Goal: Task Accomplishment & Management: Manage account settings

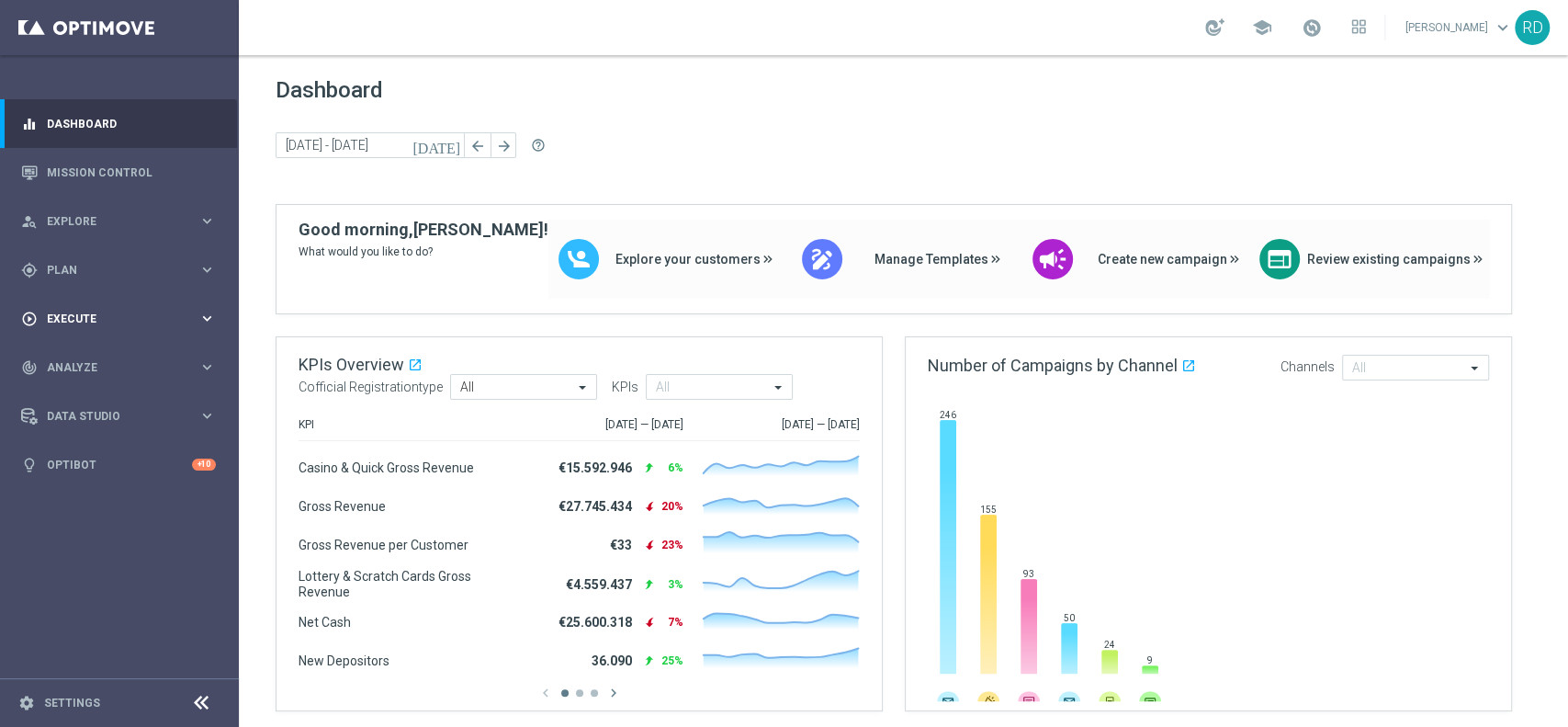
click at [93, 314] on span "Execute" at bounding box center [122, 318] width 152 height 11
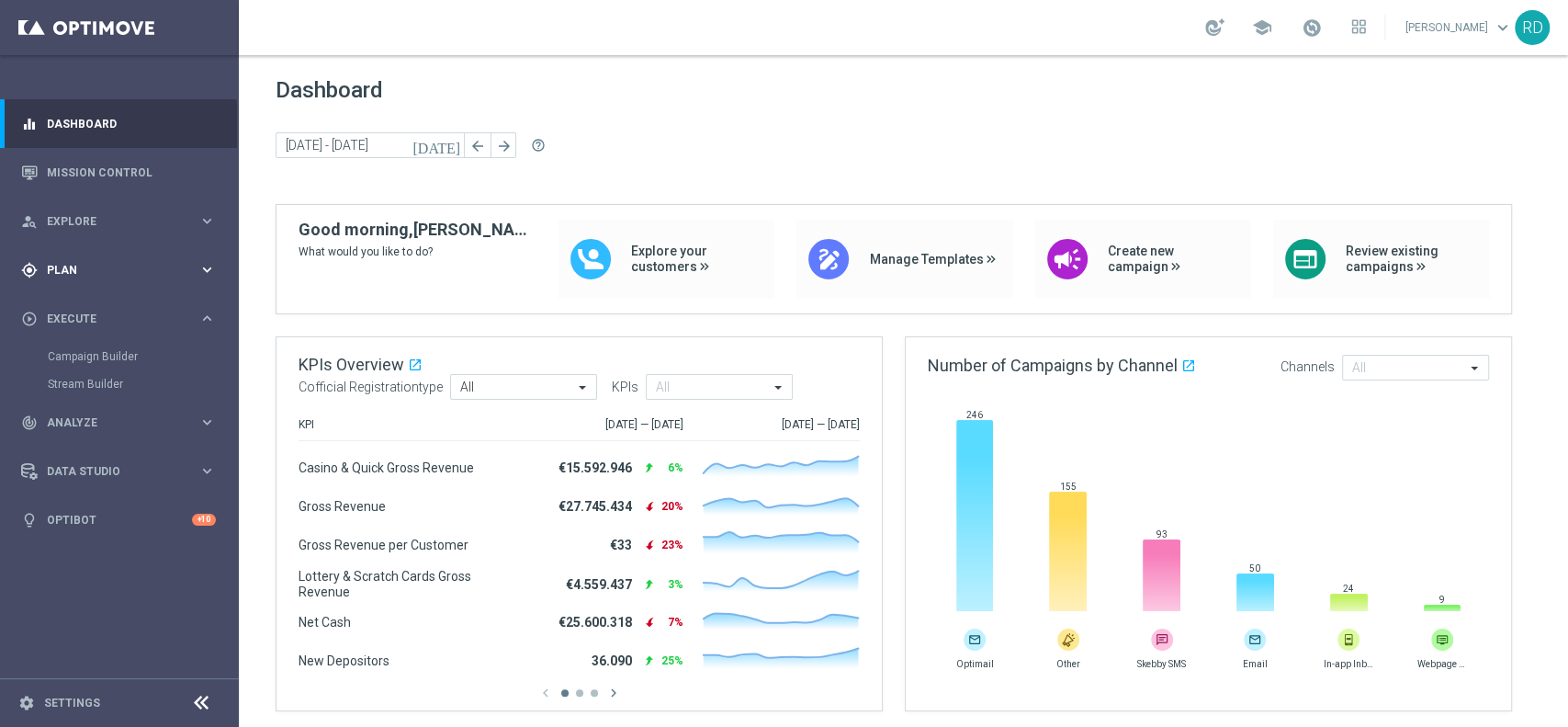
click at [92, 260] on div "gps_fixed Plan keyboard_arrow_right" at bounding box center [118, 269] width 237 height 49
click at [95, 301] on link "Target Groups" at bounding box center [119, 308] width 143 height 15
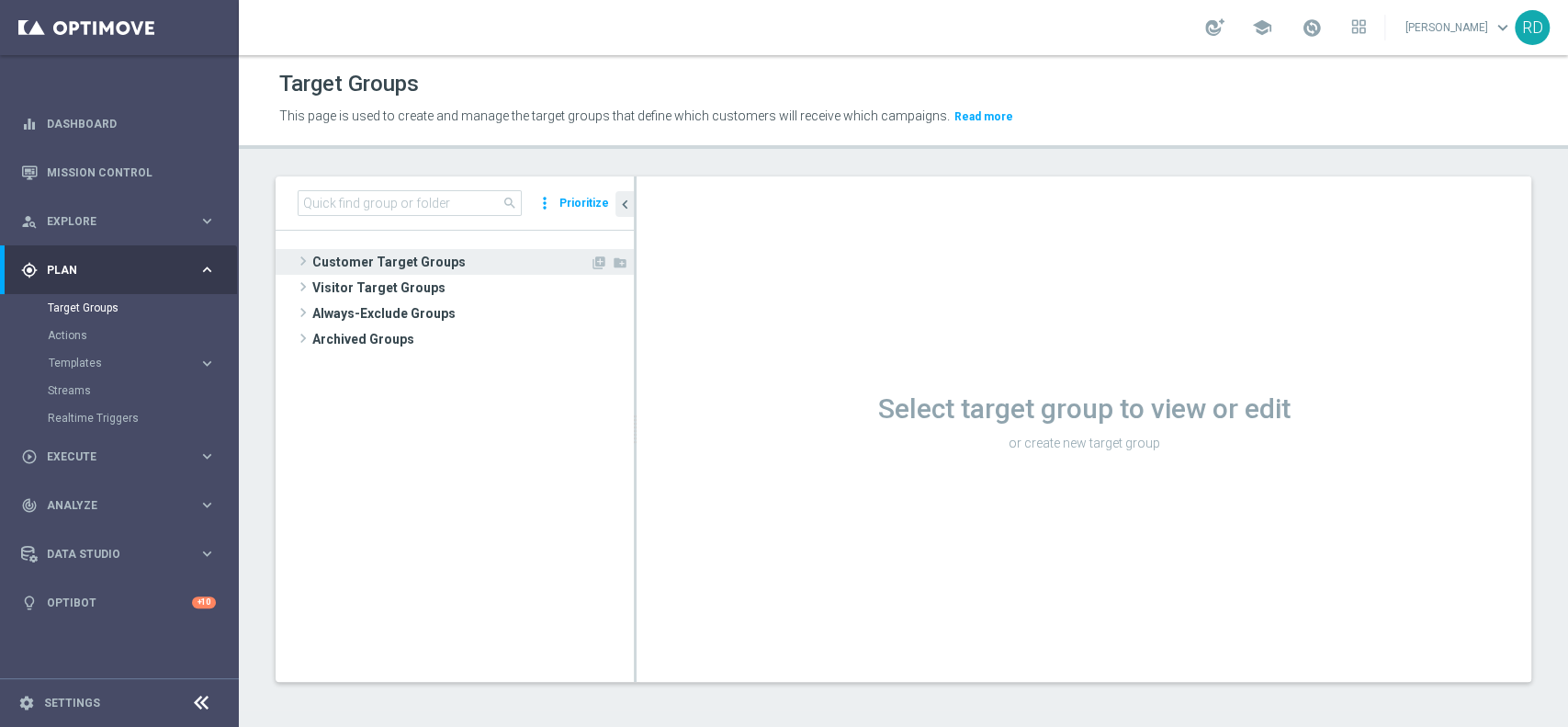
click at [314, 263] on span "Customer Target Groups" at bounding box center [451, 262] width 277 height 26
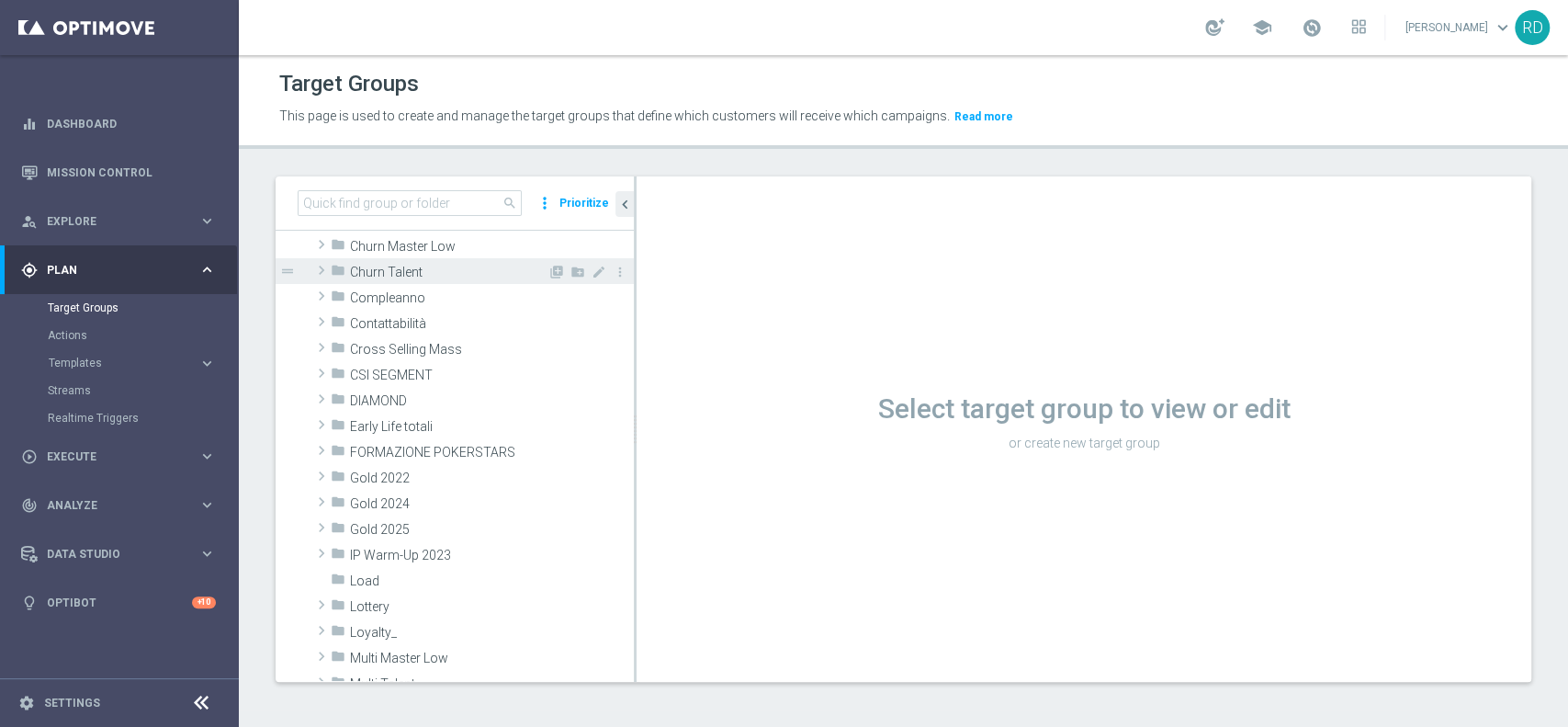
scroll to position [122, 0]
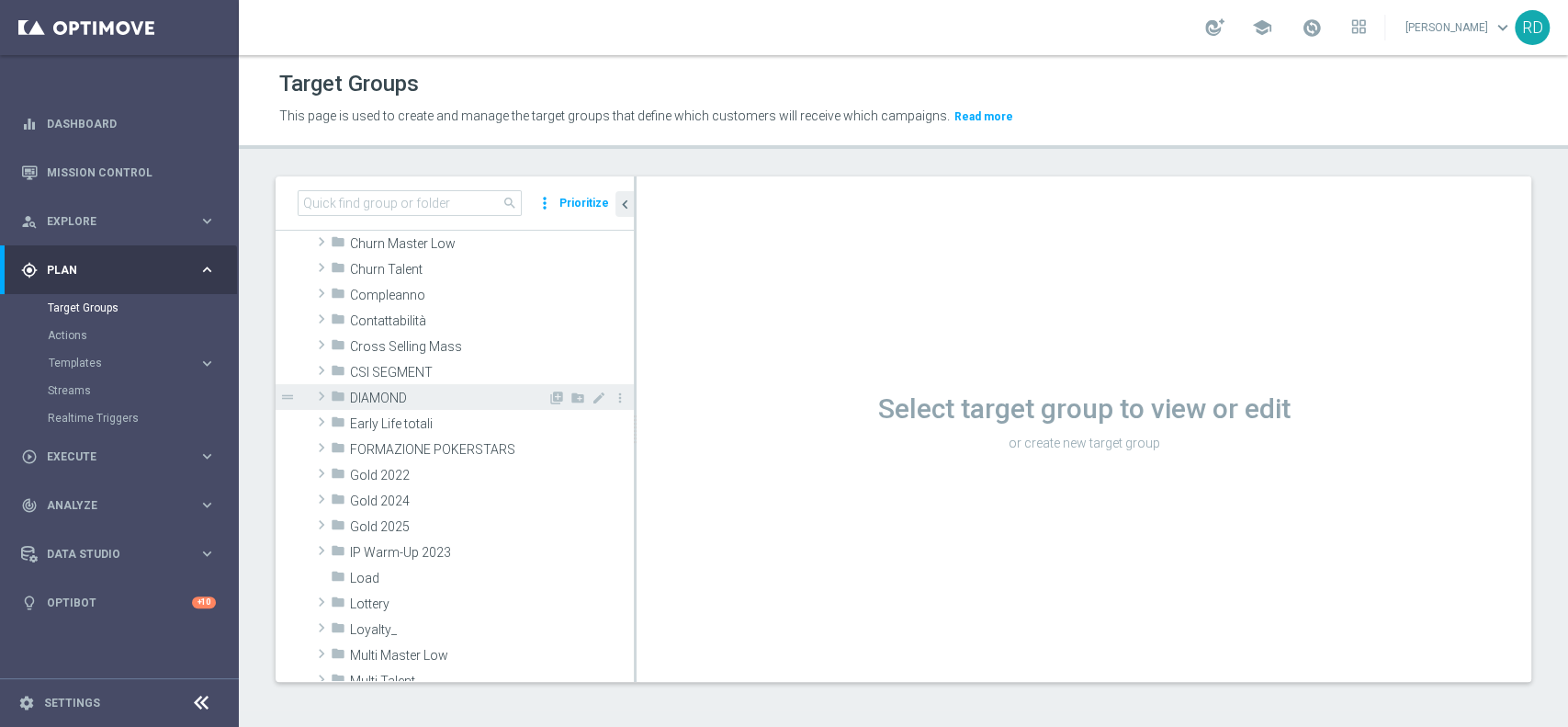
click at [329, 395] on span at bounding box center [322, 396] width 19 height 22
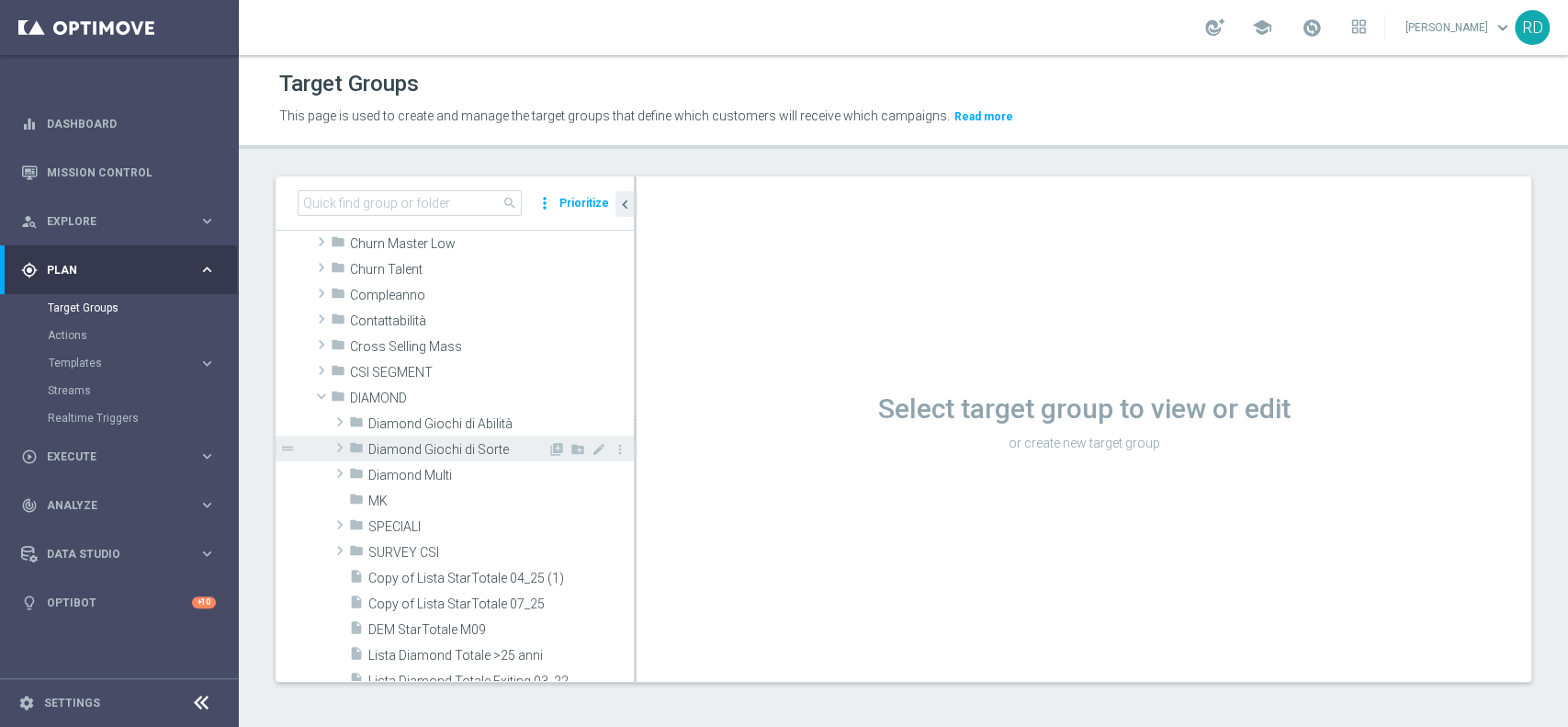
click at [334, 441] on span at bounding box center [340, 447] width 19 height 22
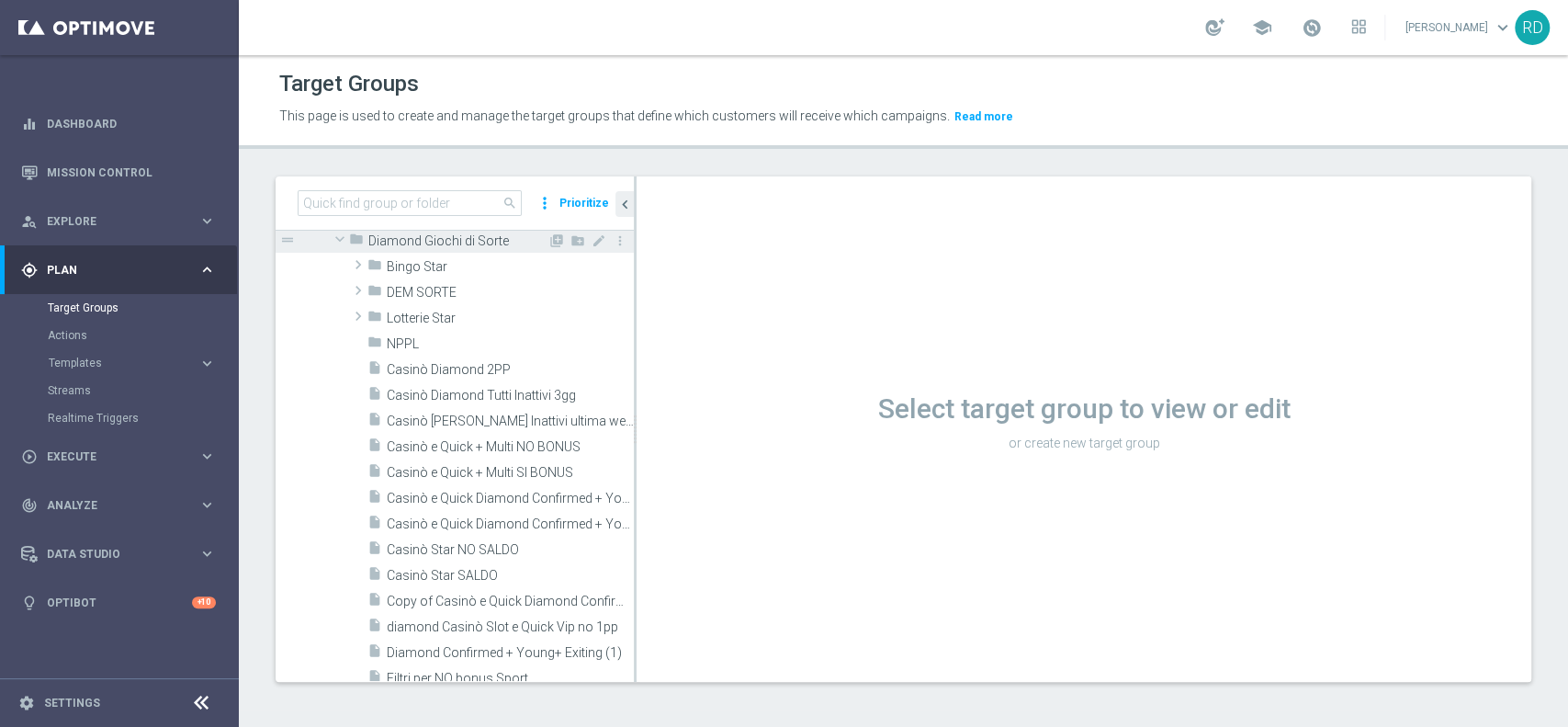
scroll to position [367, 0]
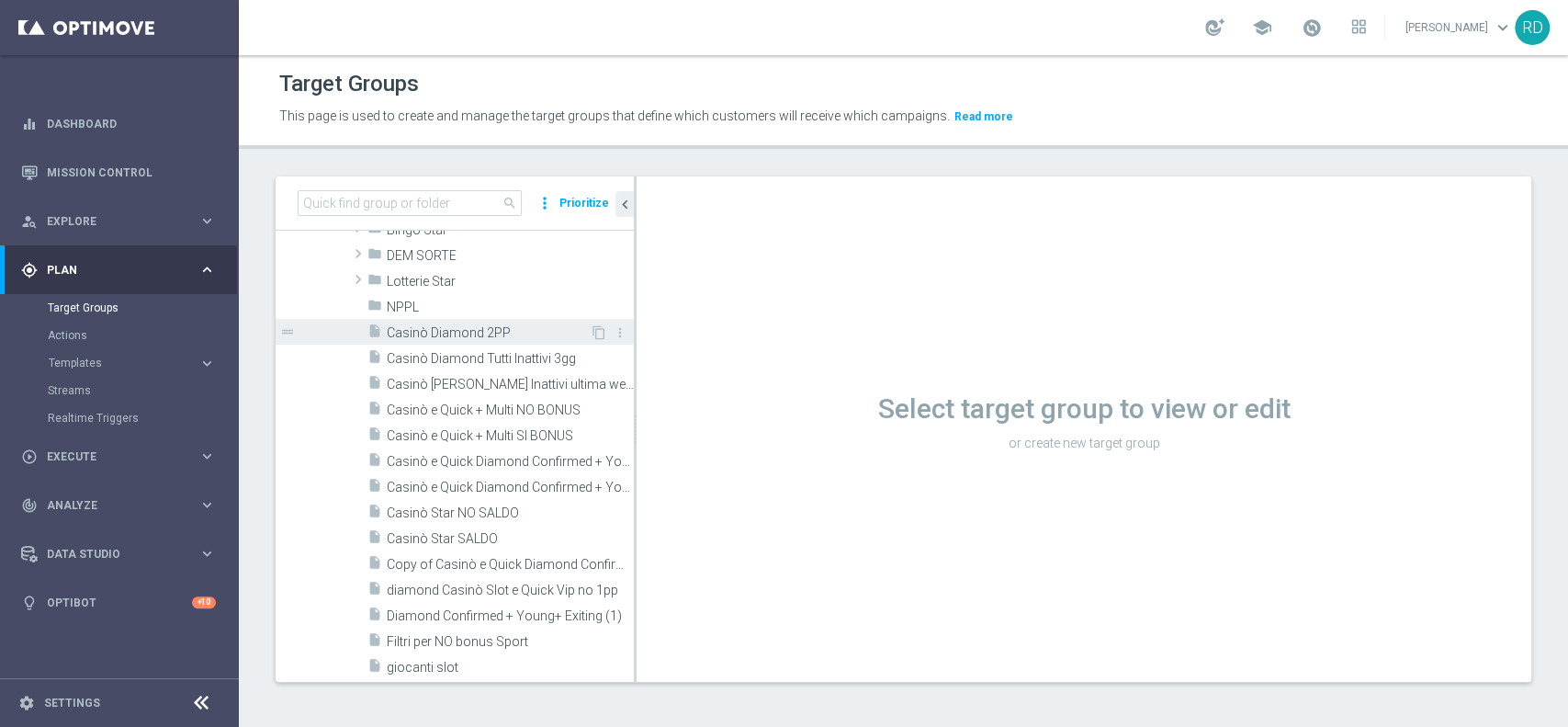
click at [443, 340] on div "insert_drive_file Casinò Diamond 2PP" at bounding box center [479, 332] width 222 height 26
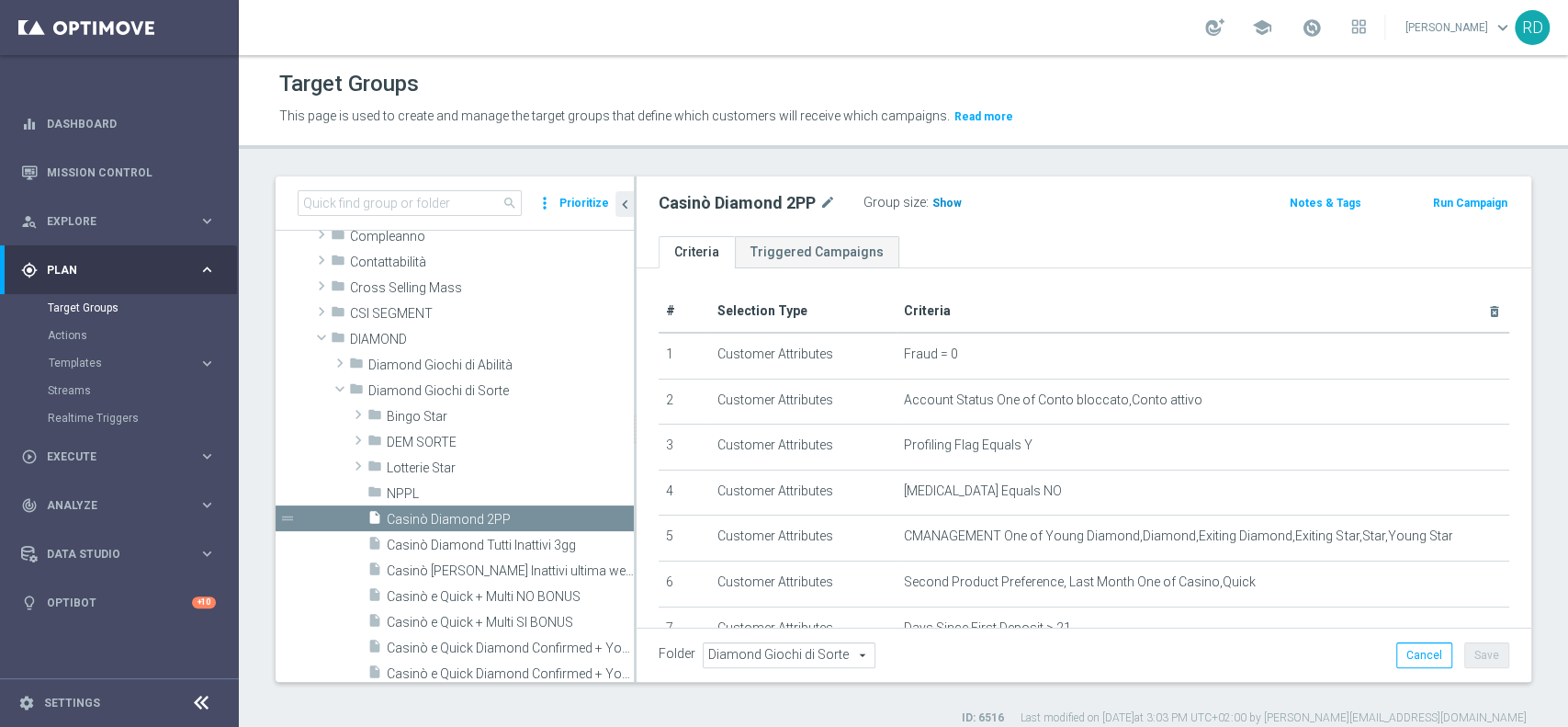
click at [936, 201] on span "Show" at bounding box center [947, 203] width 30 height 13
click at [937, 205] on span "761" at bounding box center [944, 206] width 23 height 18
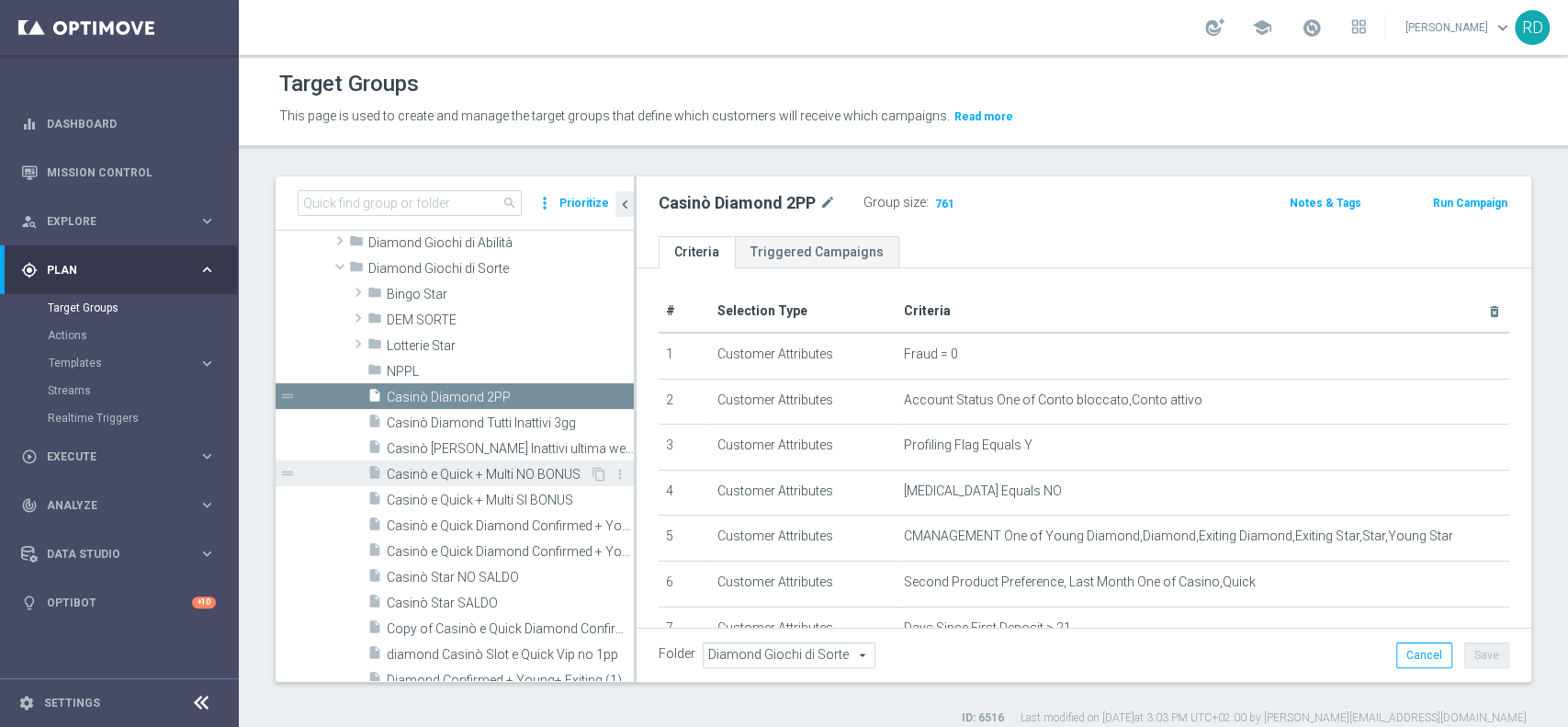
scroll to position [426, 0]
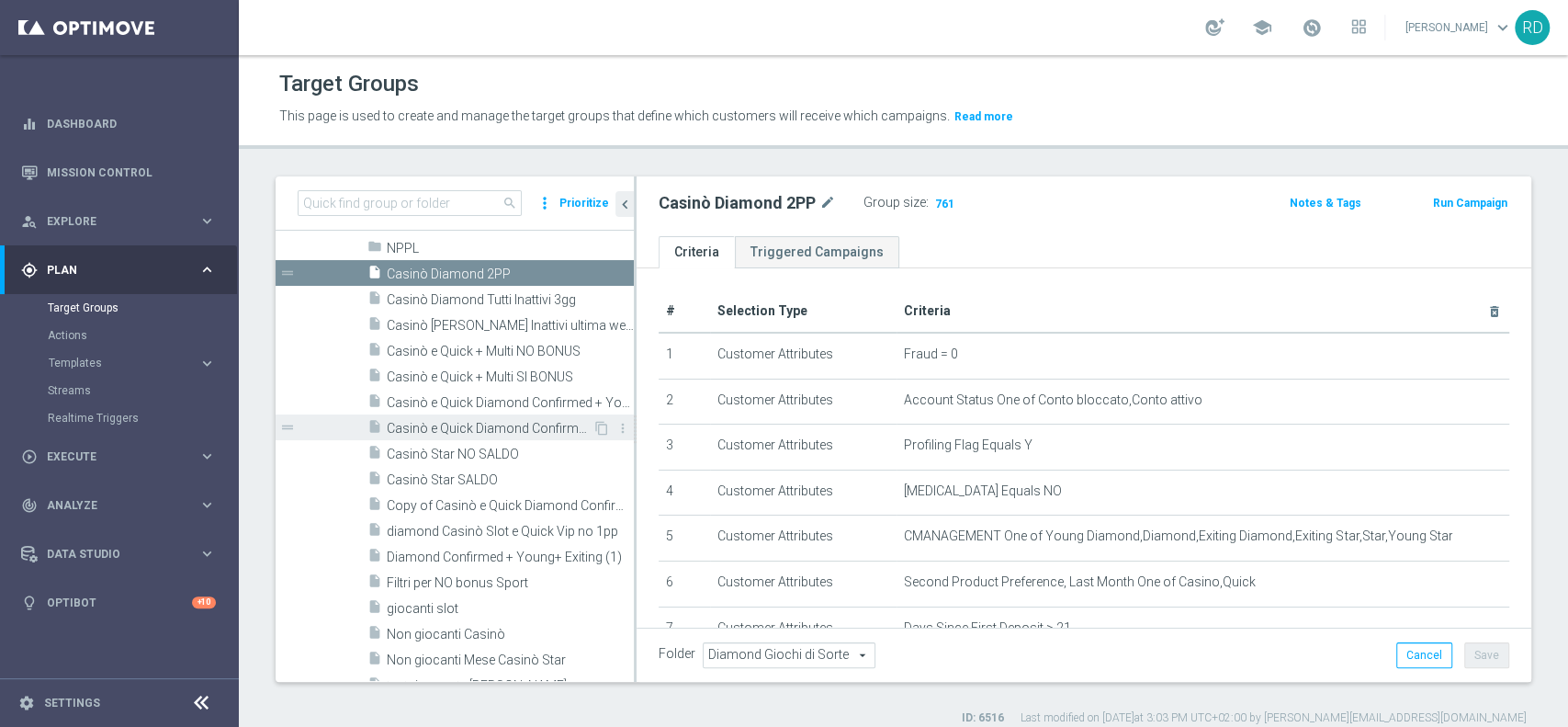
click at [470, 421] on span "Casinò e Quick Diamond Confirmed + Young+ Exiting > 25 anni" at bounding box center [489, 429] width 206 height 16
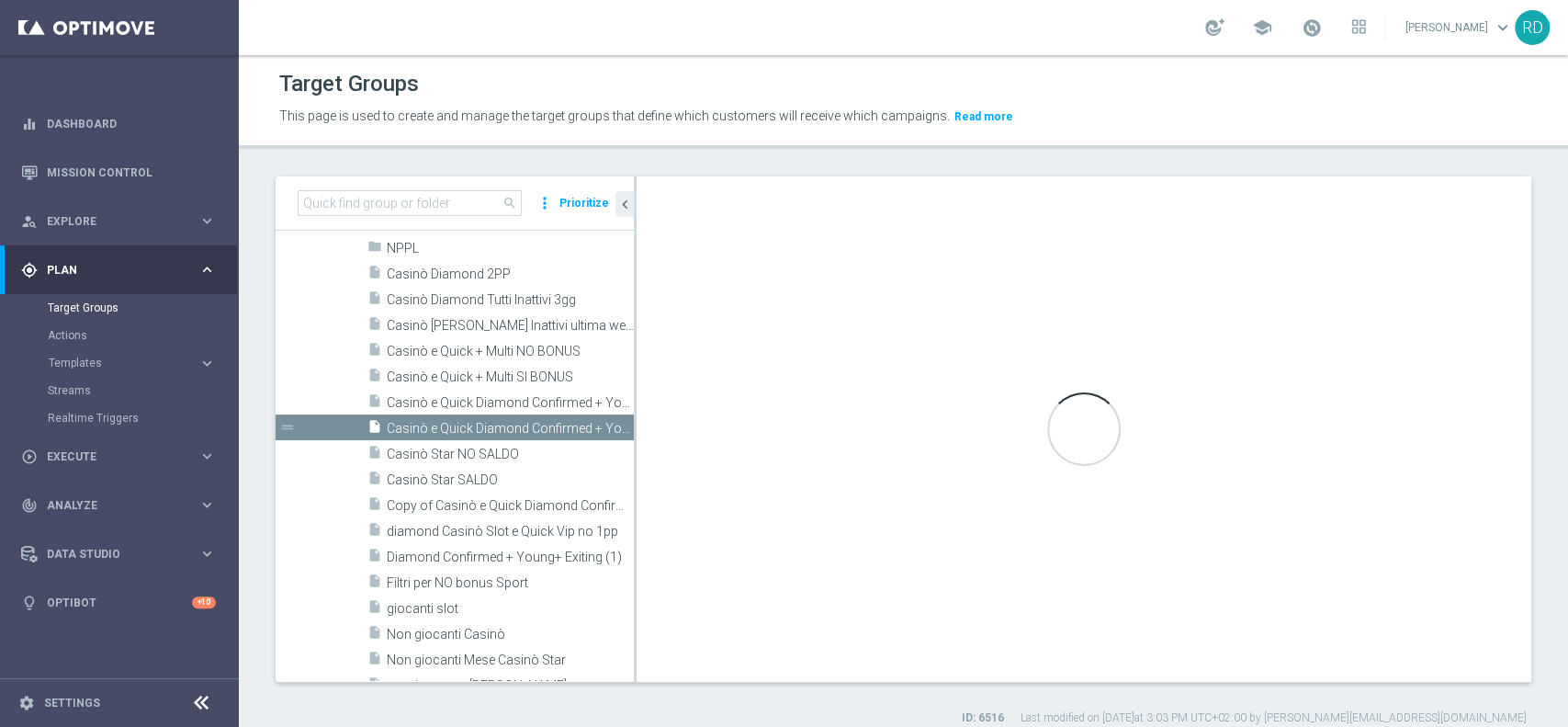
checkbox input "false"
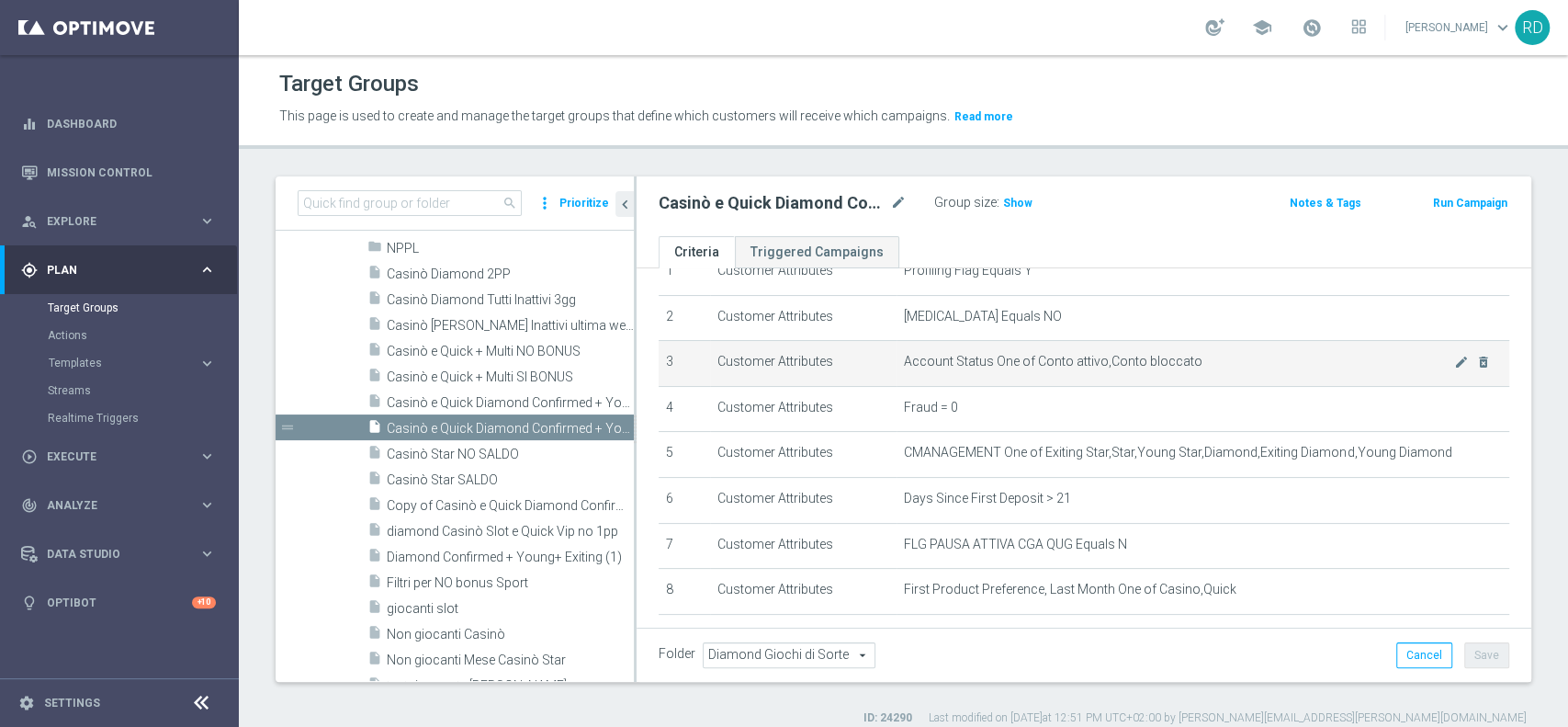
scroll to position [122, 0]
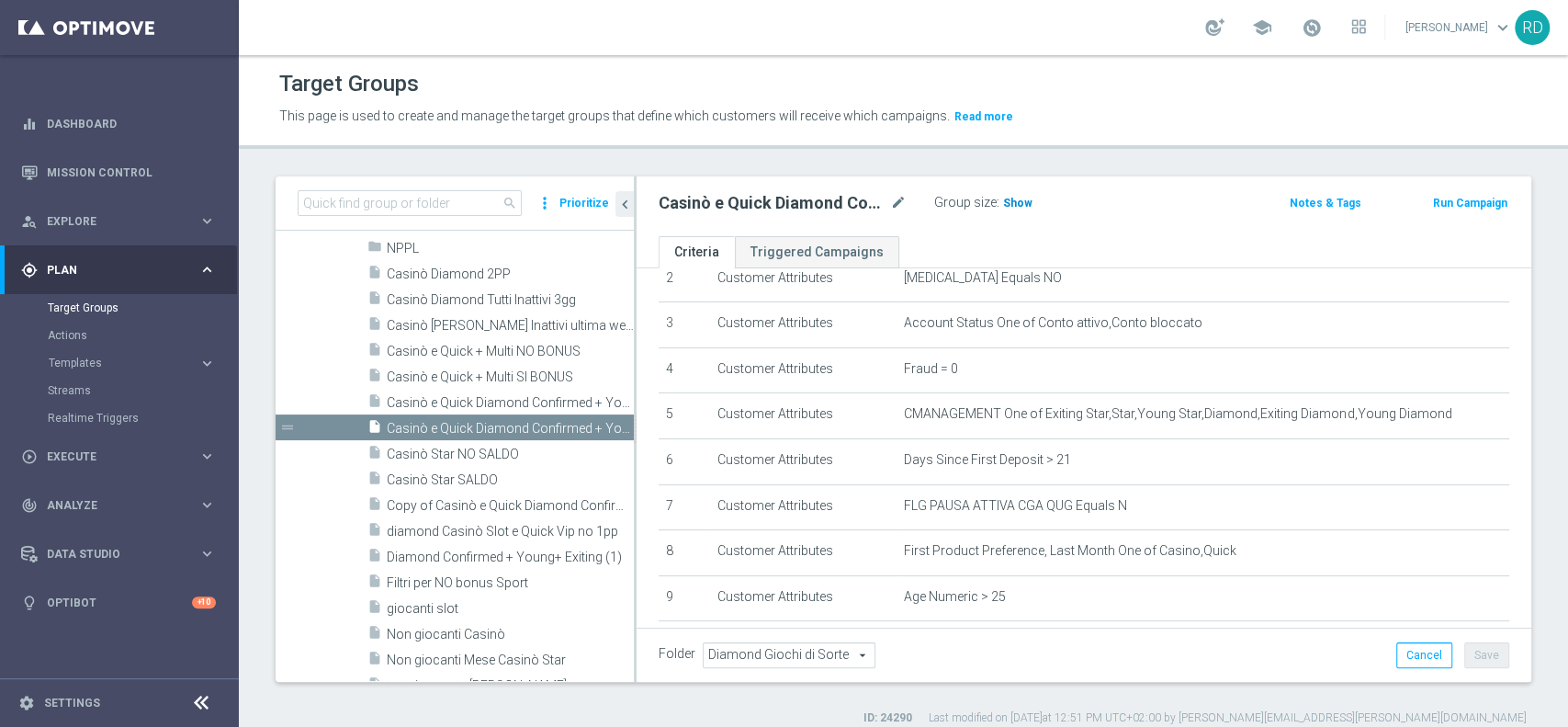
click at [1015, 206] on span "Show" at bounding box center [1018, 203] width 30 height 13
click at [1018, 203] on span "2,221" at bounding box center [1020, 206] width 32 height 18
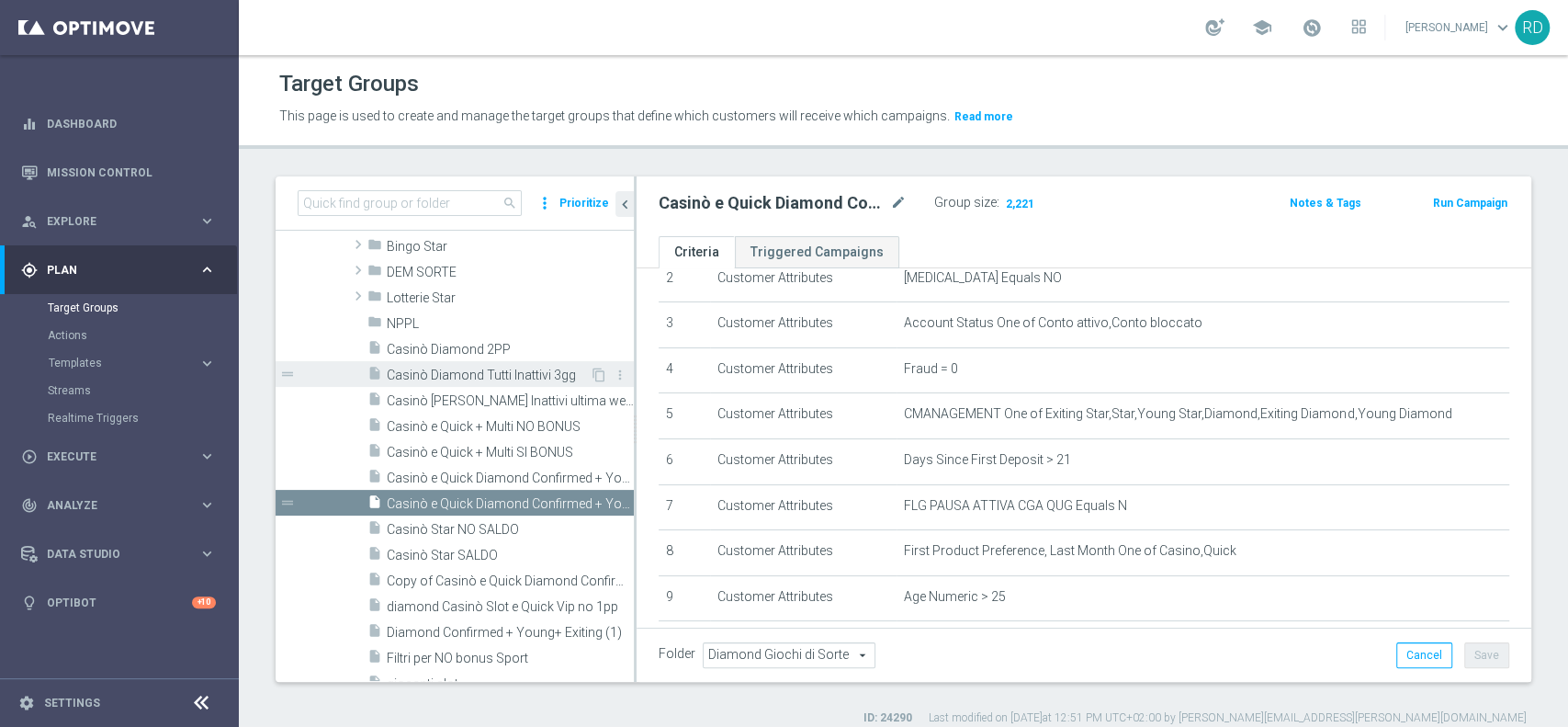
scroll to position [303, 0]
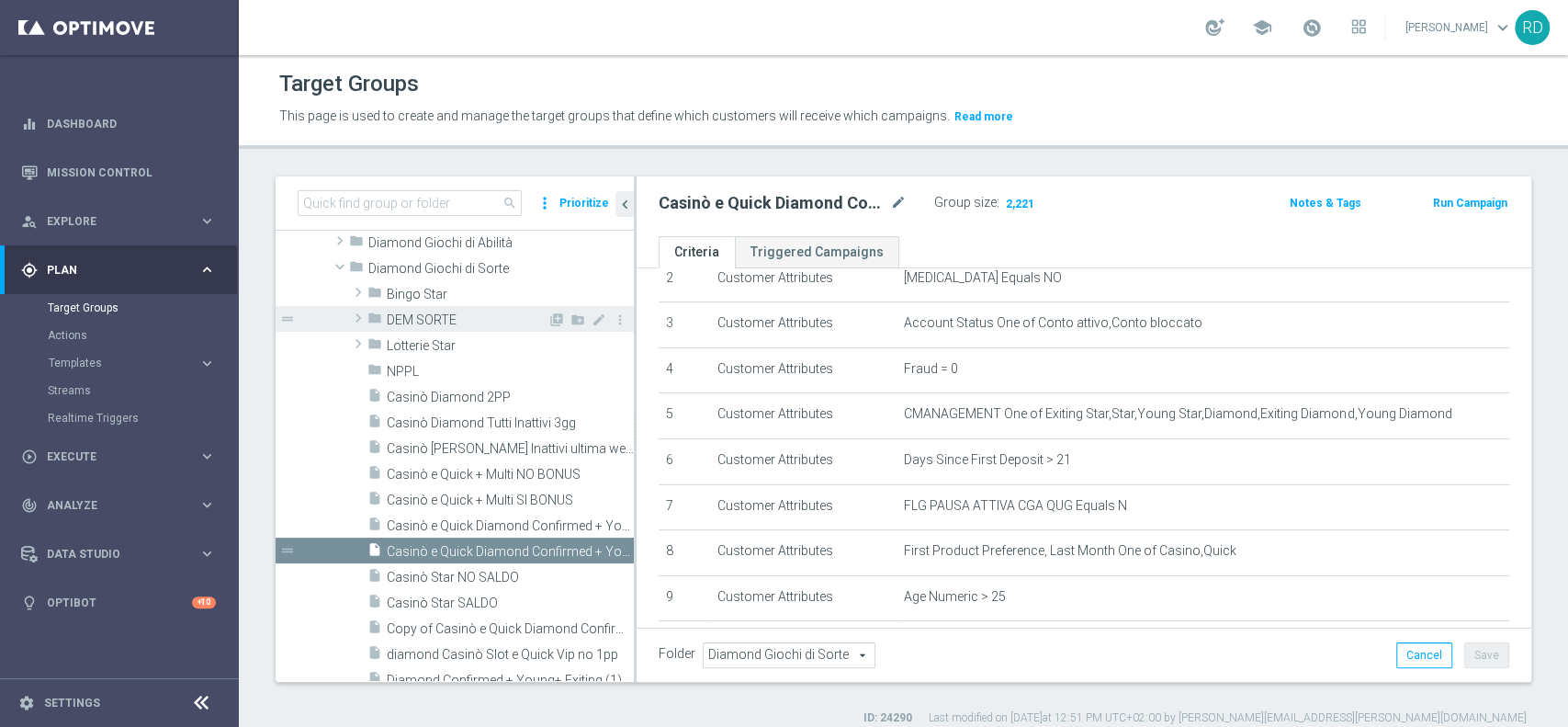
click at [445, 318] on span "DEM SORTE" at bounding box center [467, 321] width 161 height 16
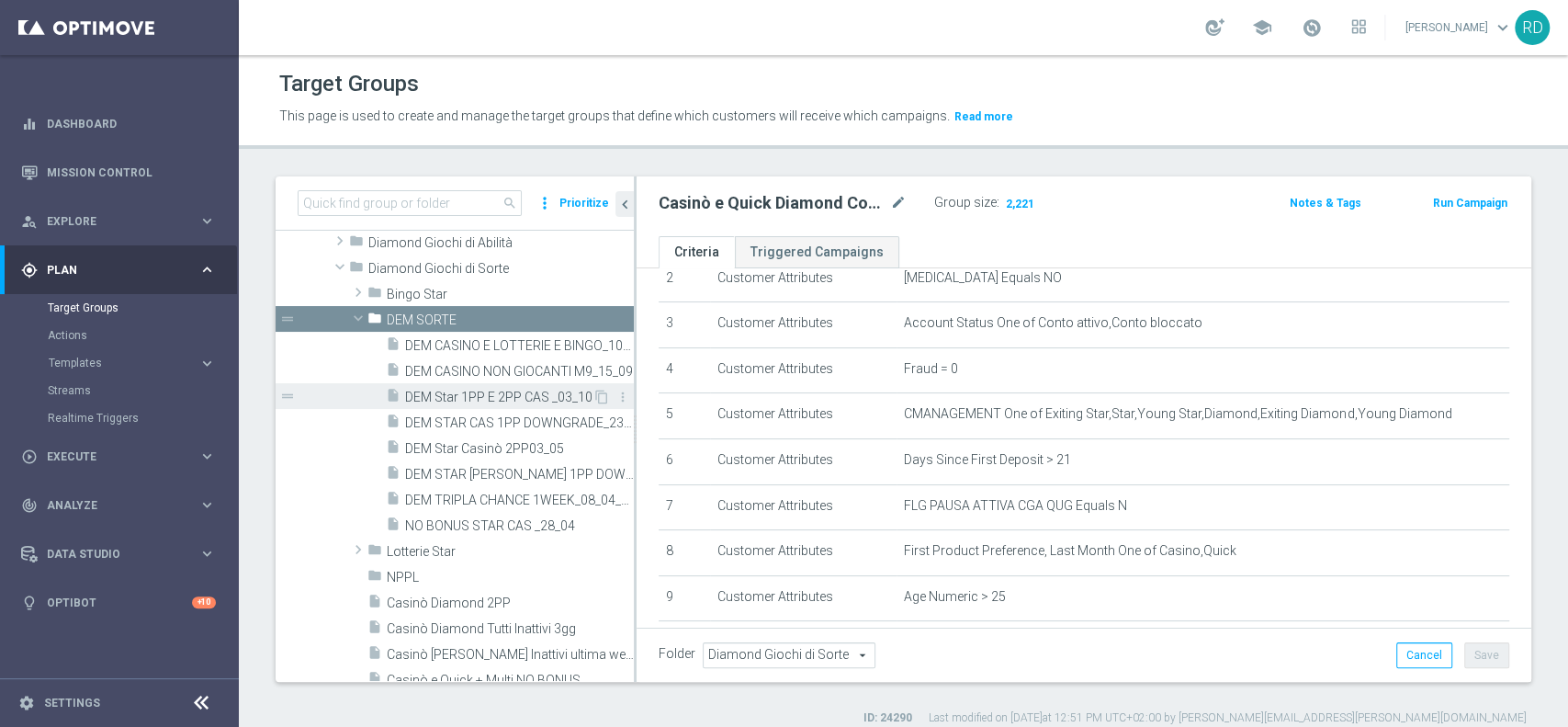
click at [459, 400] on span "DEM Star 1PP E 2PP CAS _03_10" at bounding box center [499, 397] width 188 height 16
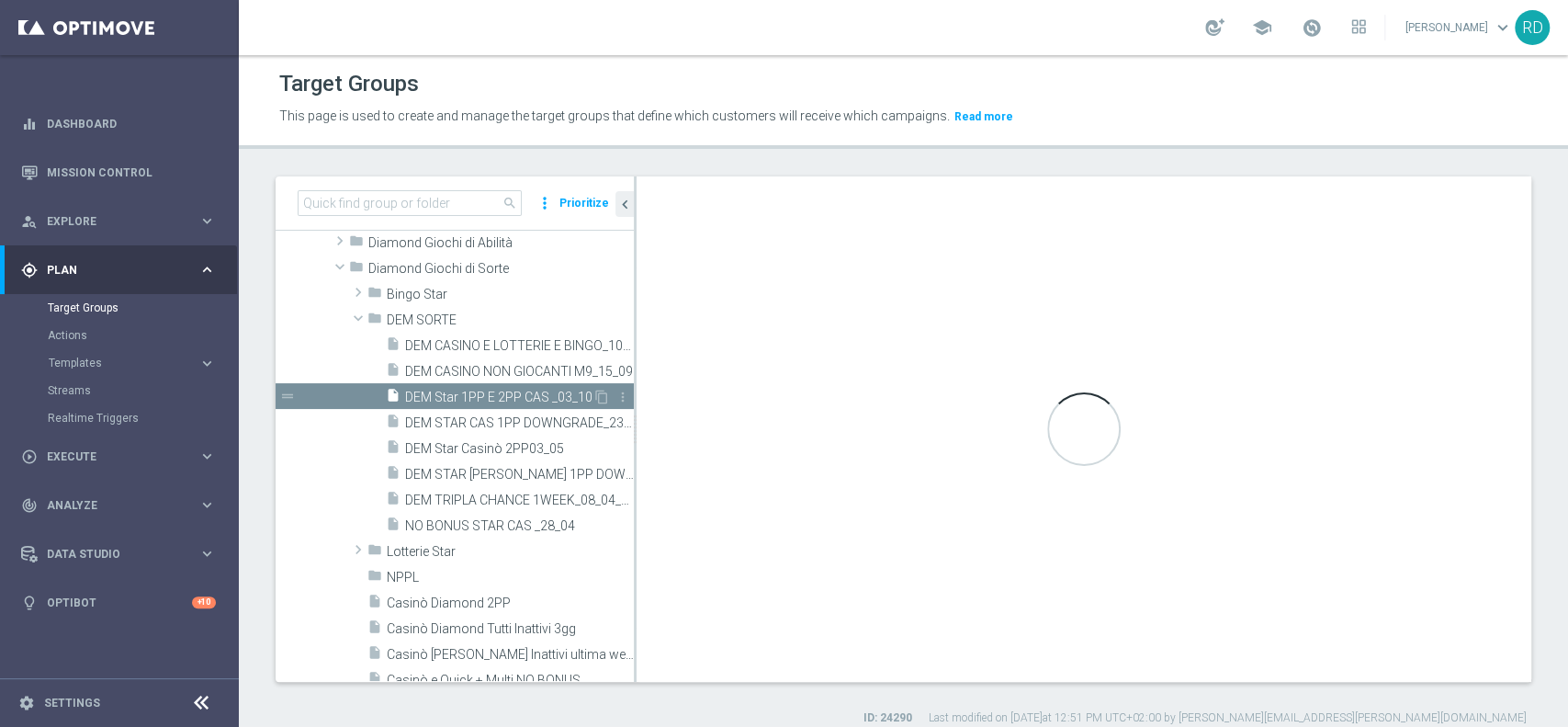
type input "DEM SORTE"
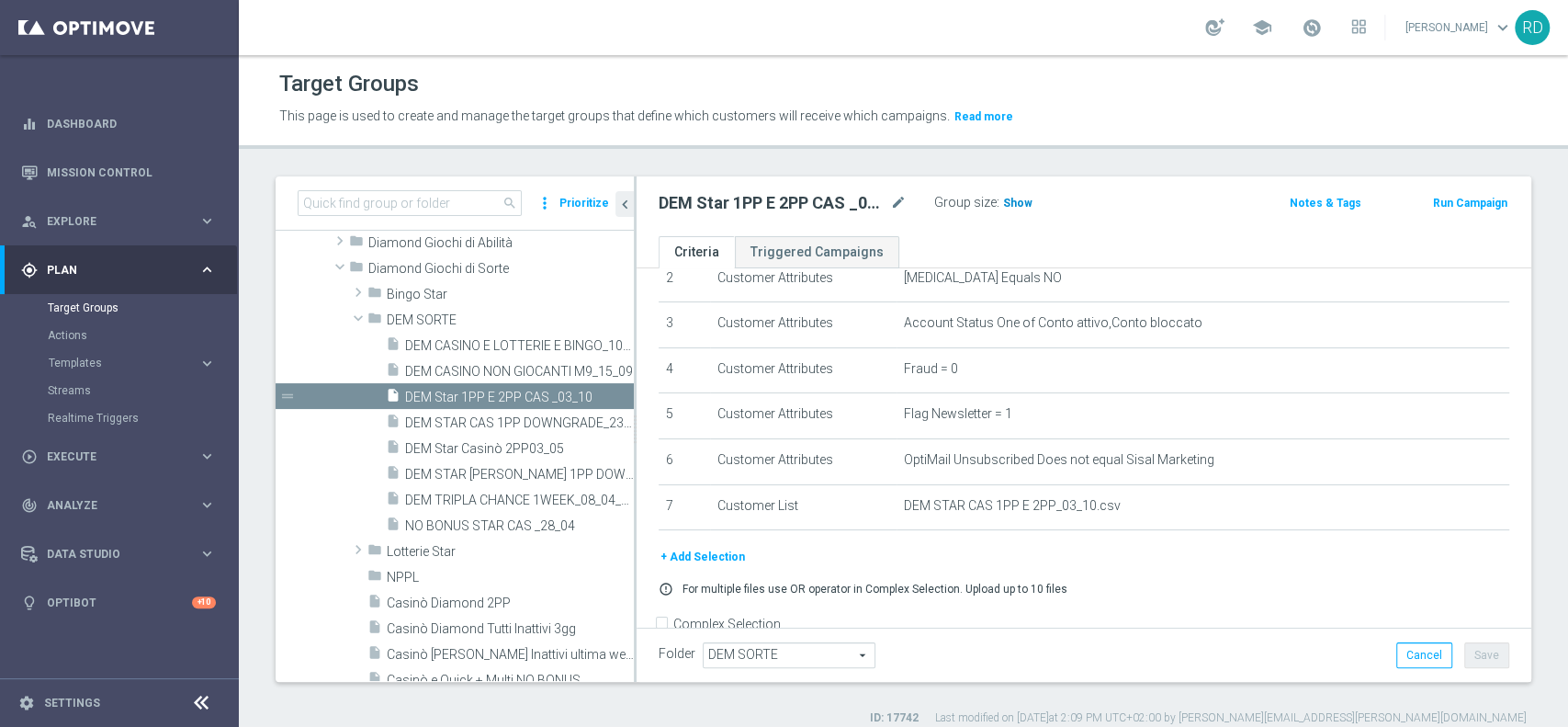
click at [1020, 207] on span "Show" at bounding box center [1018, 203] width 30 height 13
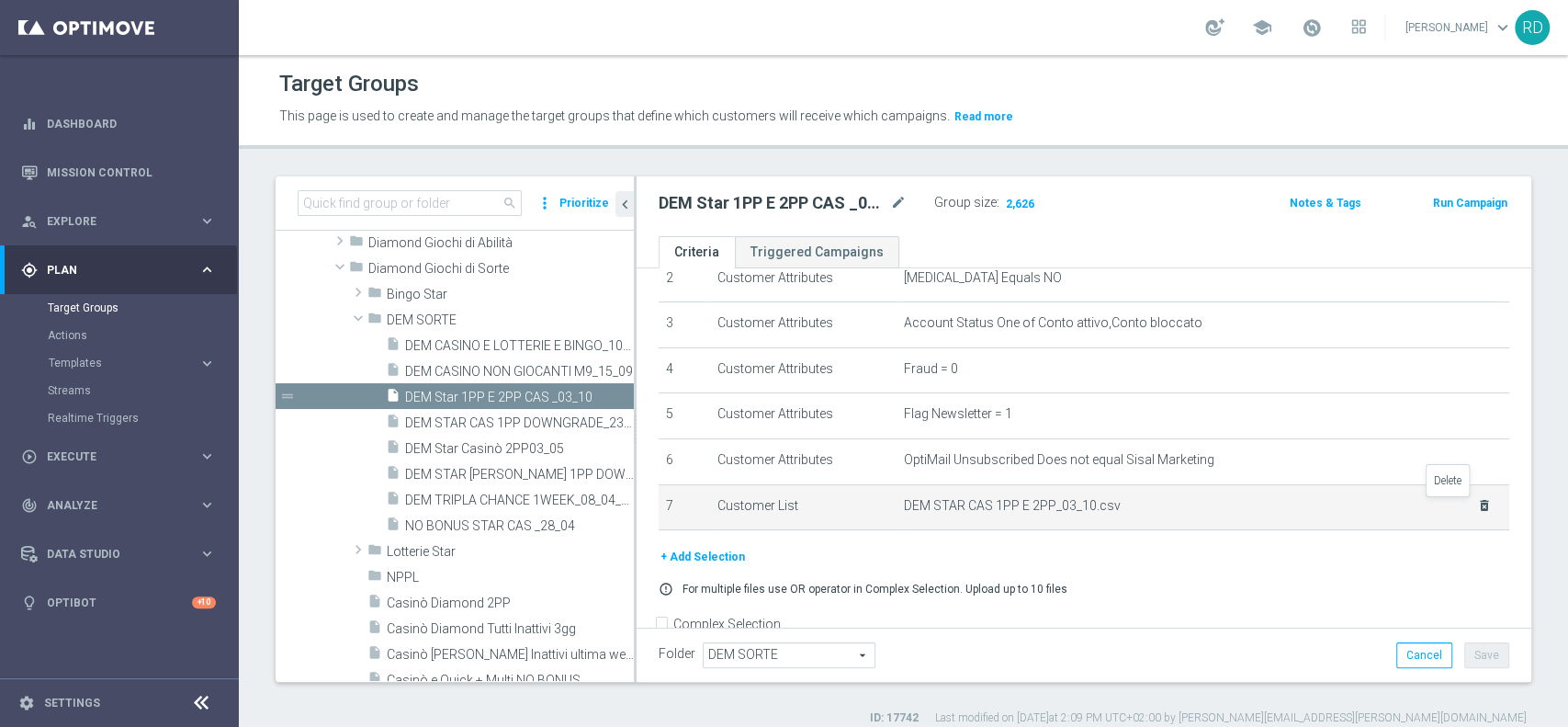
click at [1478, 510] on icon "delete_forever" at bounding box center [1485, 505] width 15 height 15
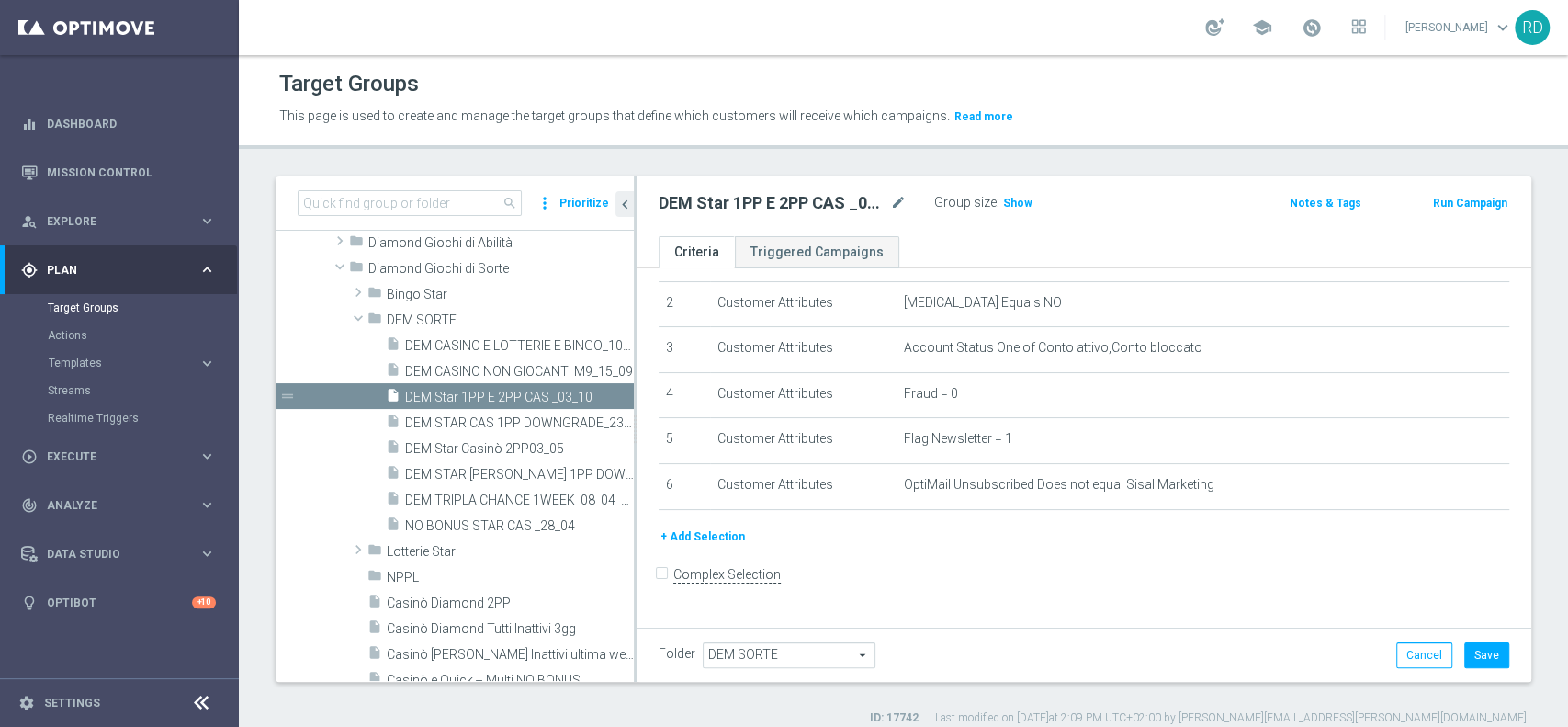
scroll to position [83, 0]
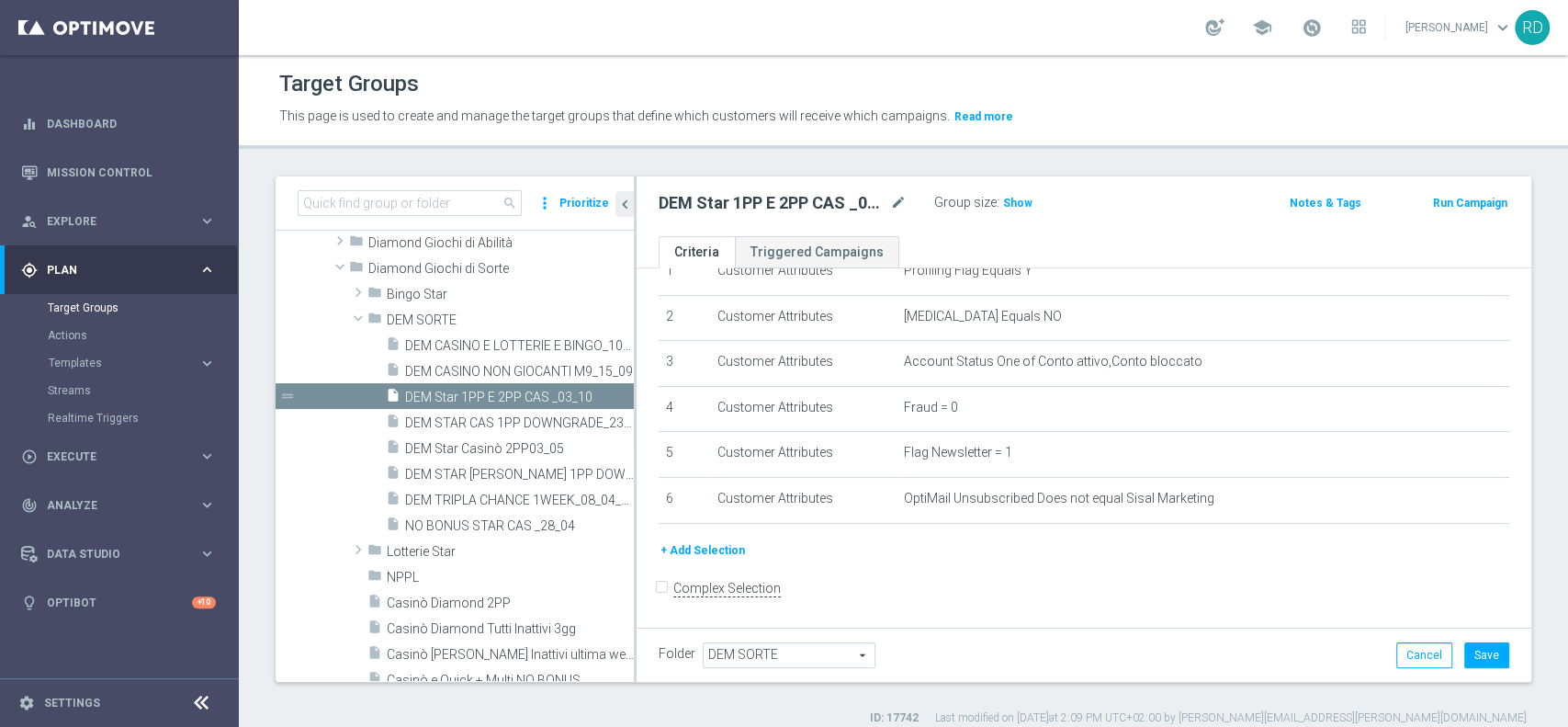
click at [689, 555] on button "+ Add Selection" at bounding box center [702, 550] width 88 height 20
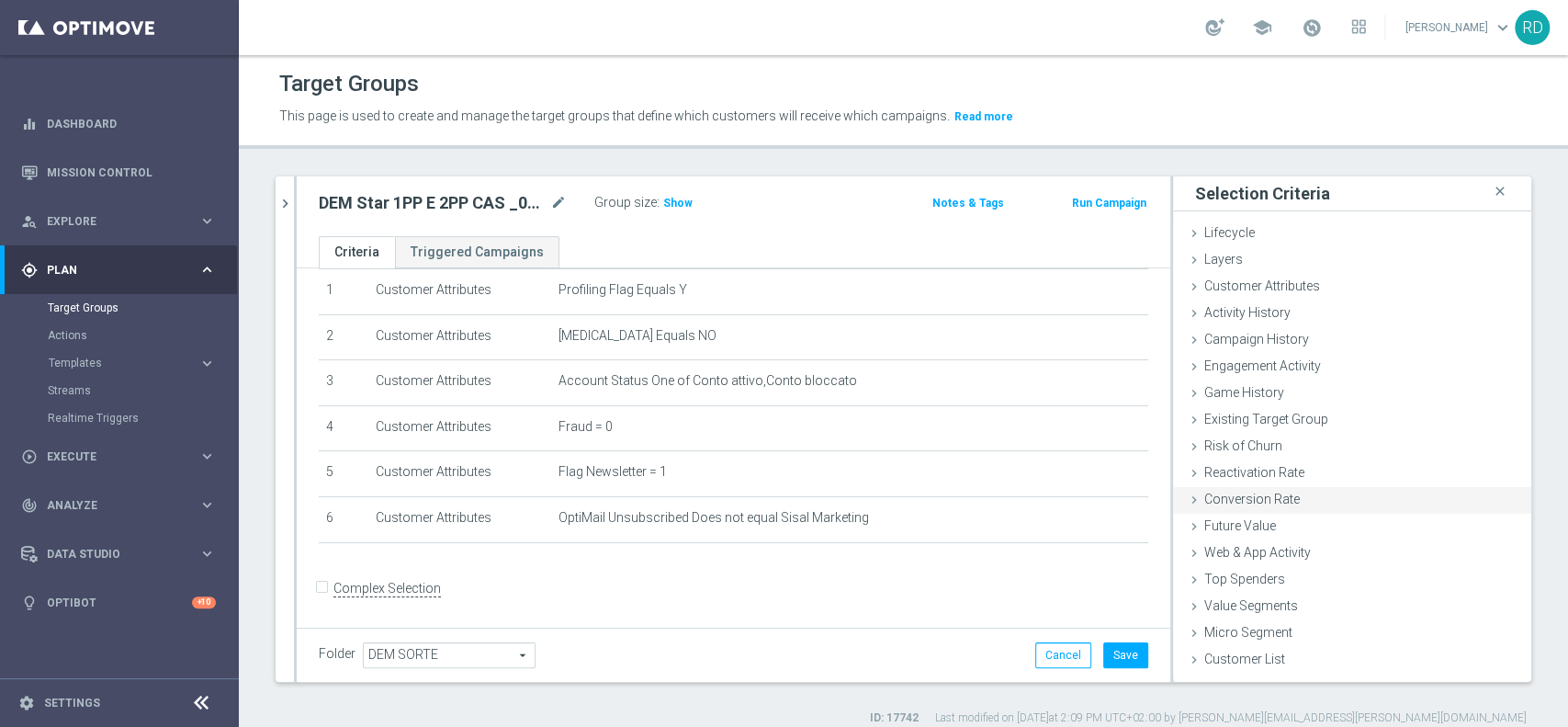
scroll to position [15, 0]
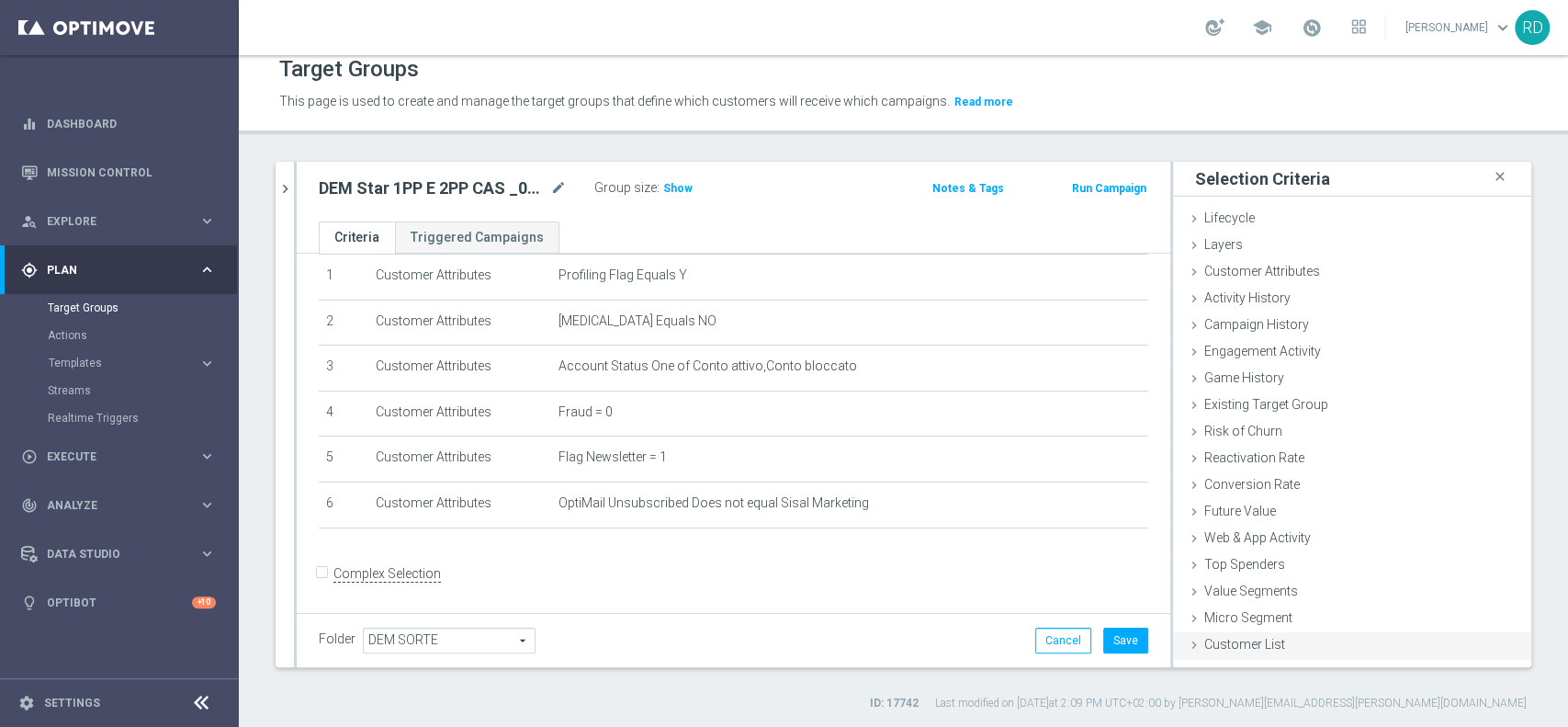
click at [1237, 654] on div "Customer List done" at bounding box center [1352, 646] width 358 height 28
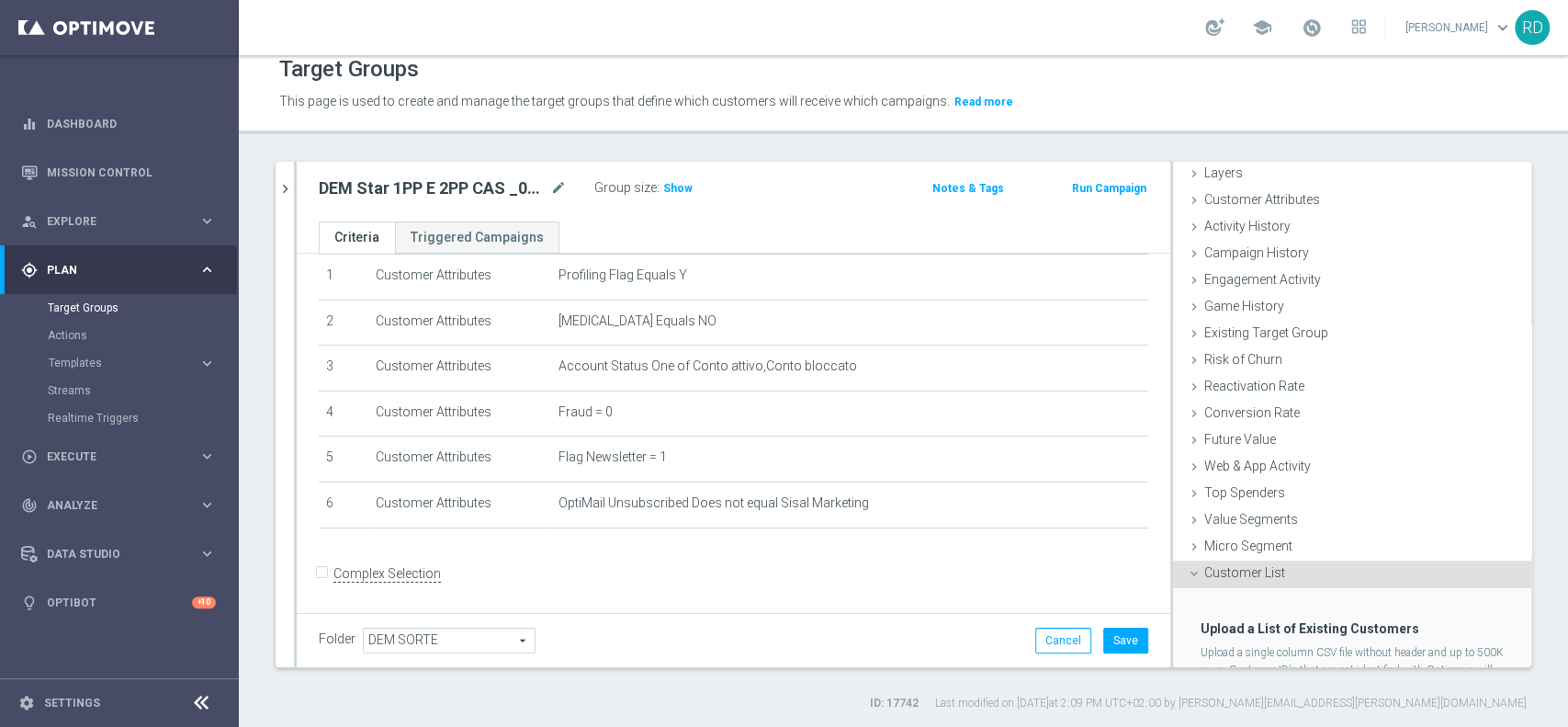
scroll to position [156, 0]
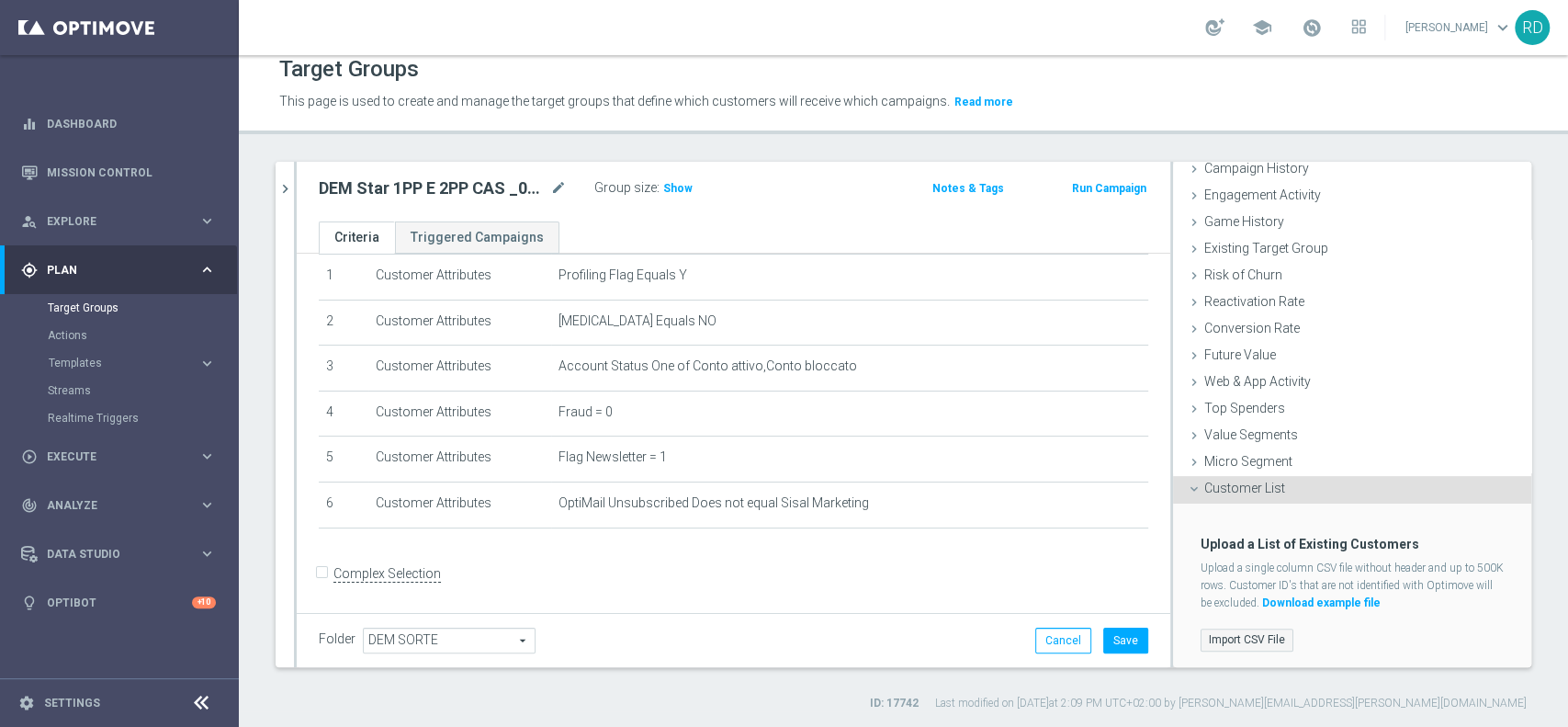
click at [1216, 629] on label "Import CSV File" at bounding box center [1246, 640] width 92 height 23
click at [0, 0] on input "Import CSV File" at bounding box center [0, 0] width 0 height 0
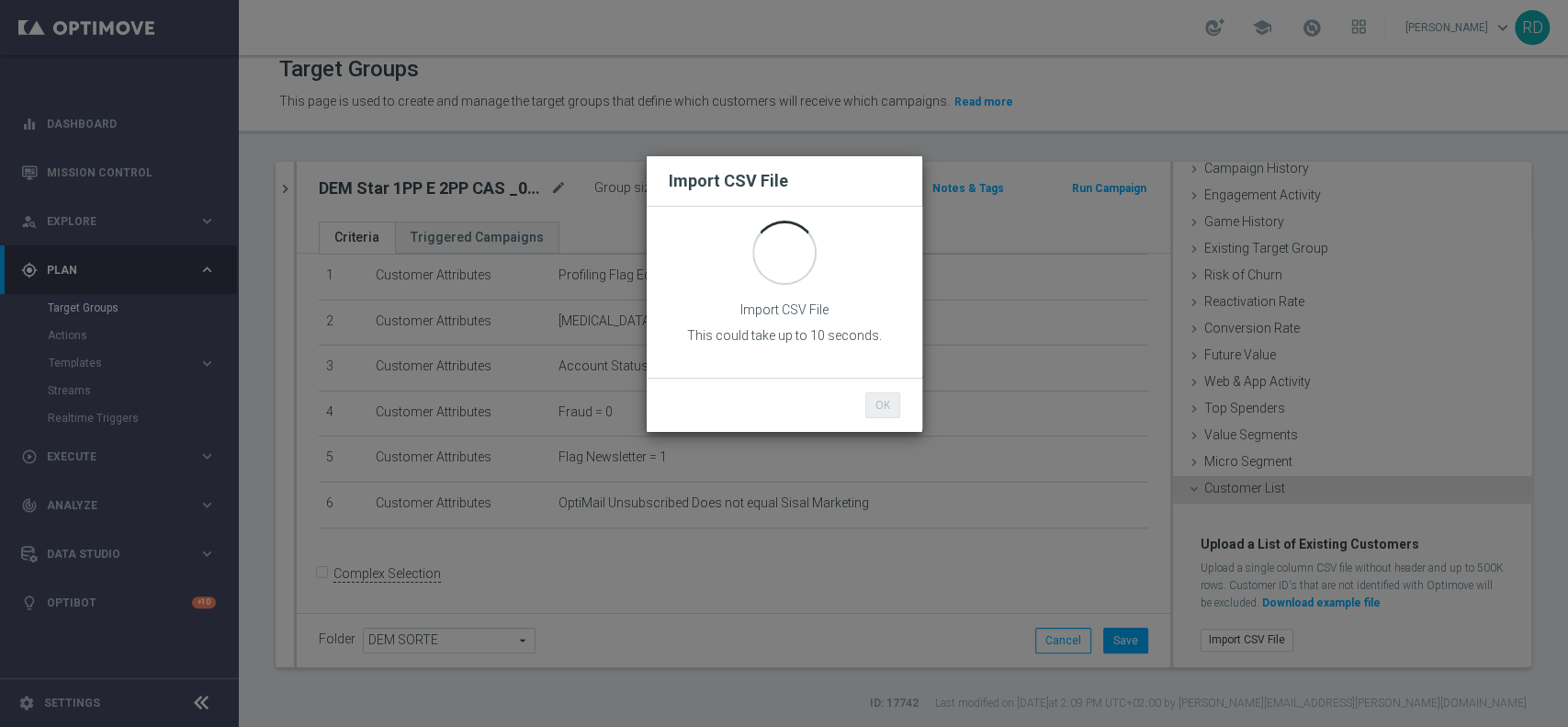
scroll to position [0, 0]
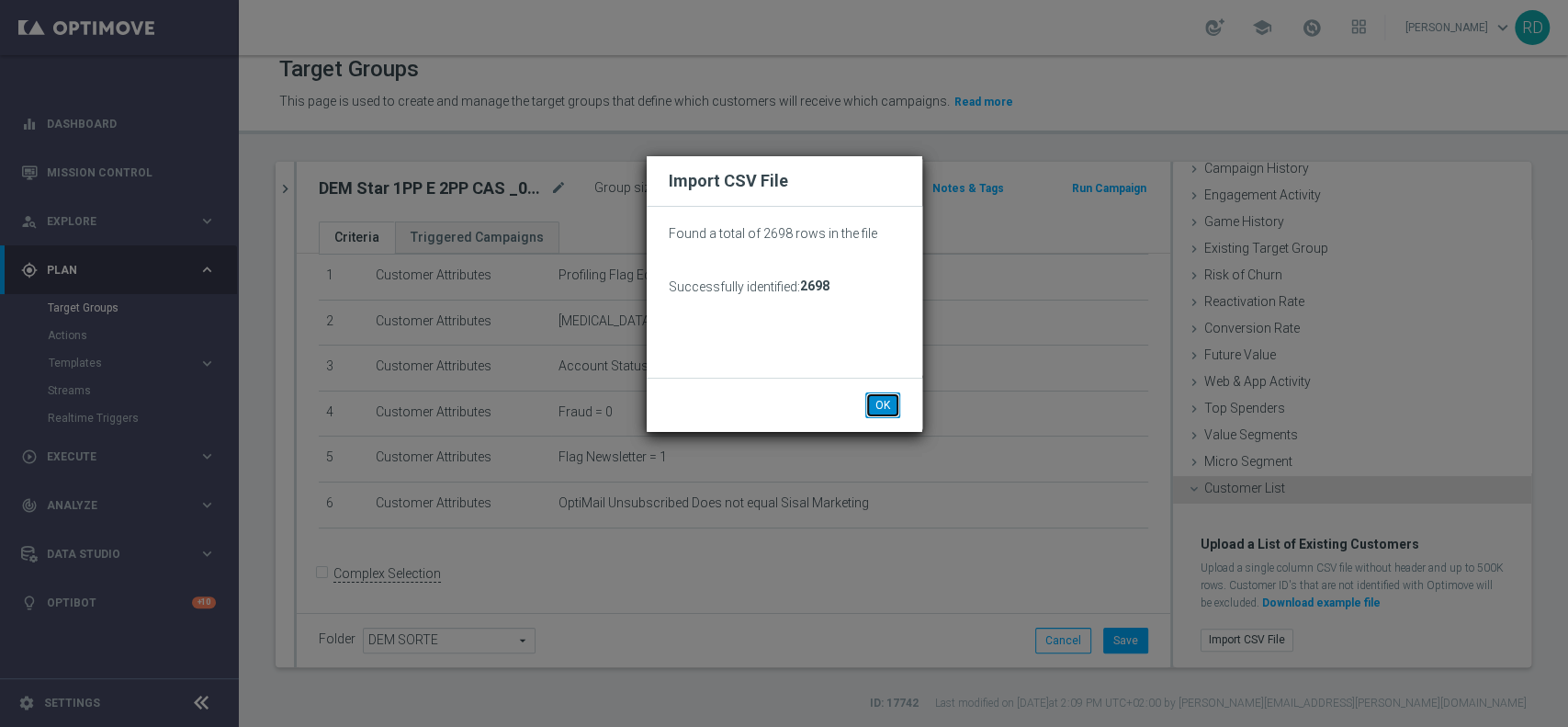
click at [875, 410] on button "OK" at bounding box center [882, 405] width 35 height 26
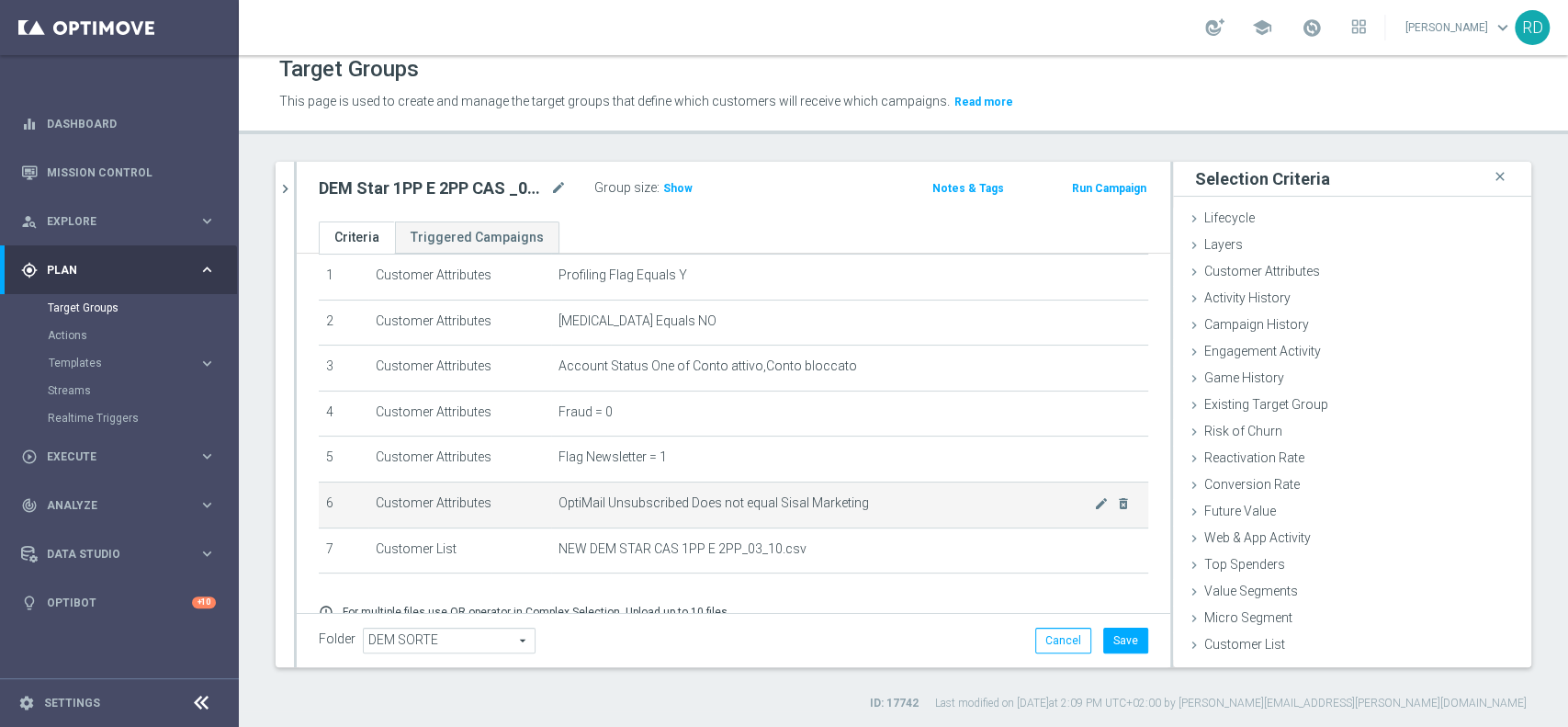
scroll to position [139, 0]
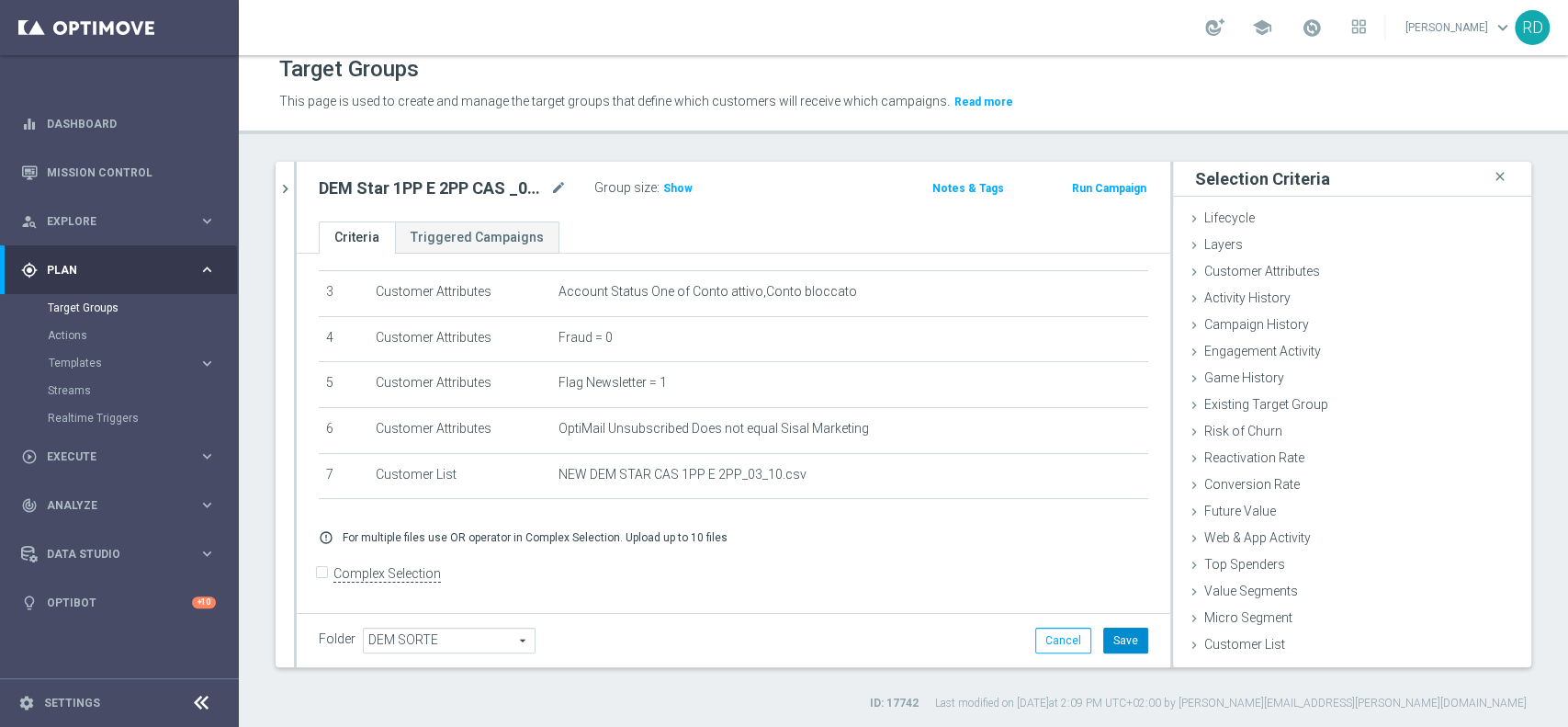
click at [1116, 634] on button "Save" at bounding box center [1125, 641] width 45 height 26
click at [680, 190] on span "Show" at bounding box center [678, 188] width 30 height 13
click at [681, 190] on span "2,626" at bounding box center [680, 191] width 32 height 18
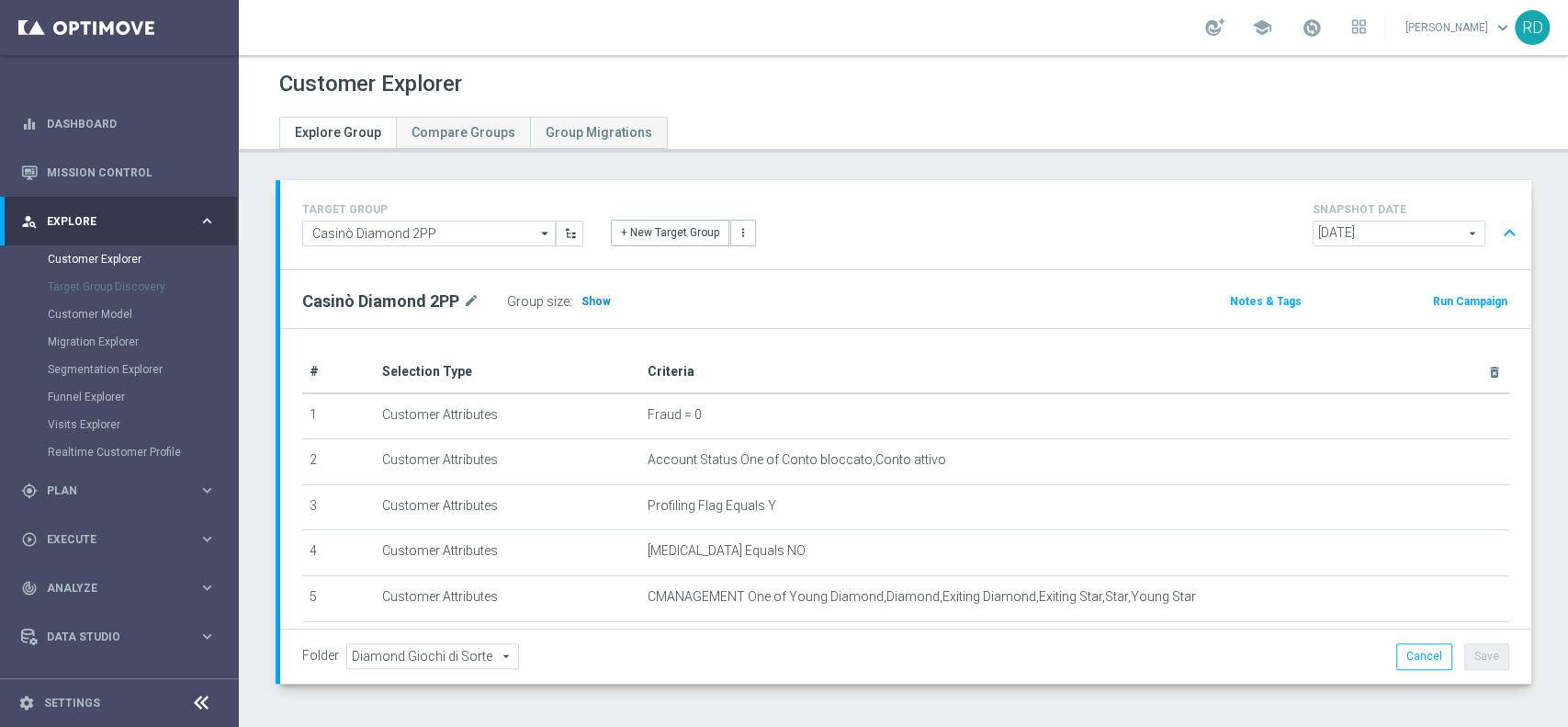
click at [595, 303] on span "Show" at bounding box center [597, 301] width 30 height 13
click at [652, 302] on span "Show" at bounding box center [667, 301] width 30 height 13
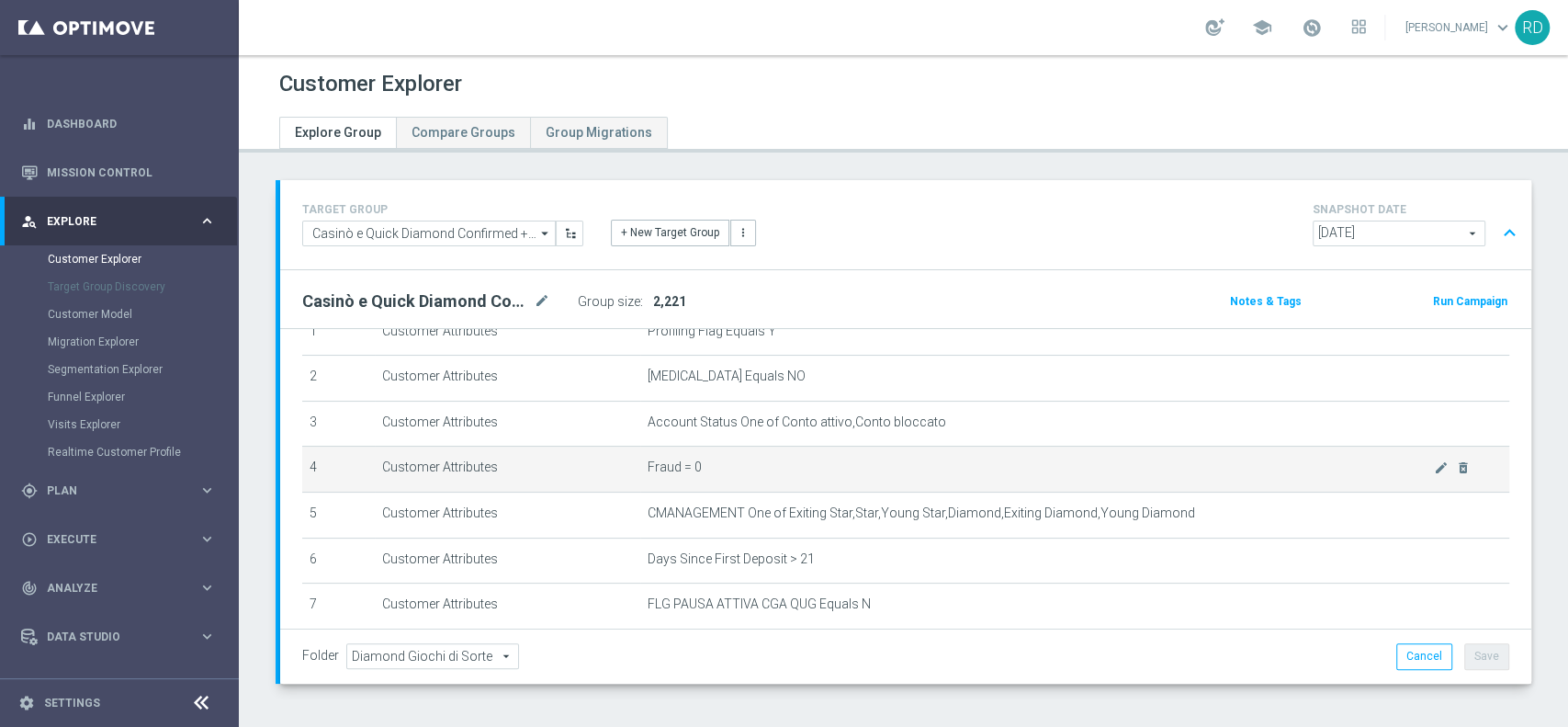
scroll to position [122, 0]
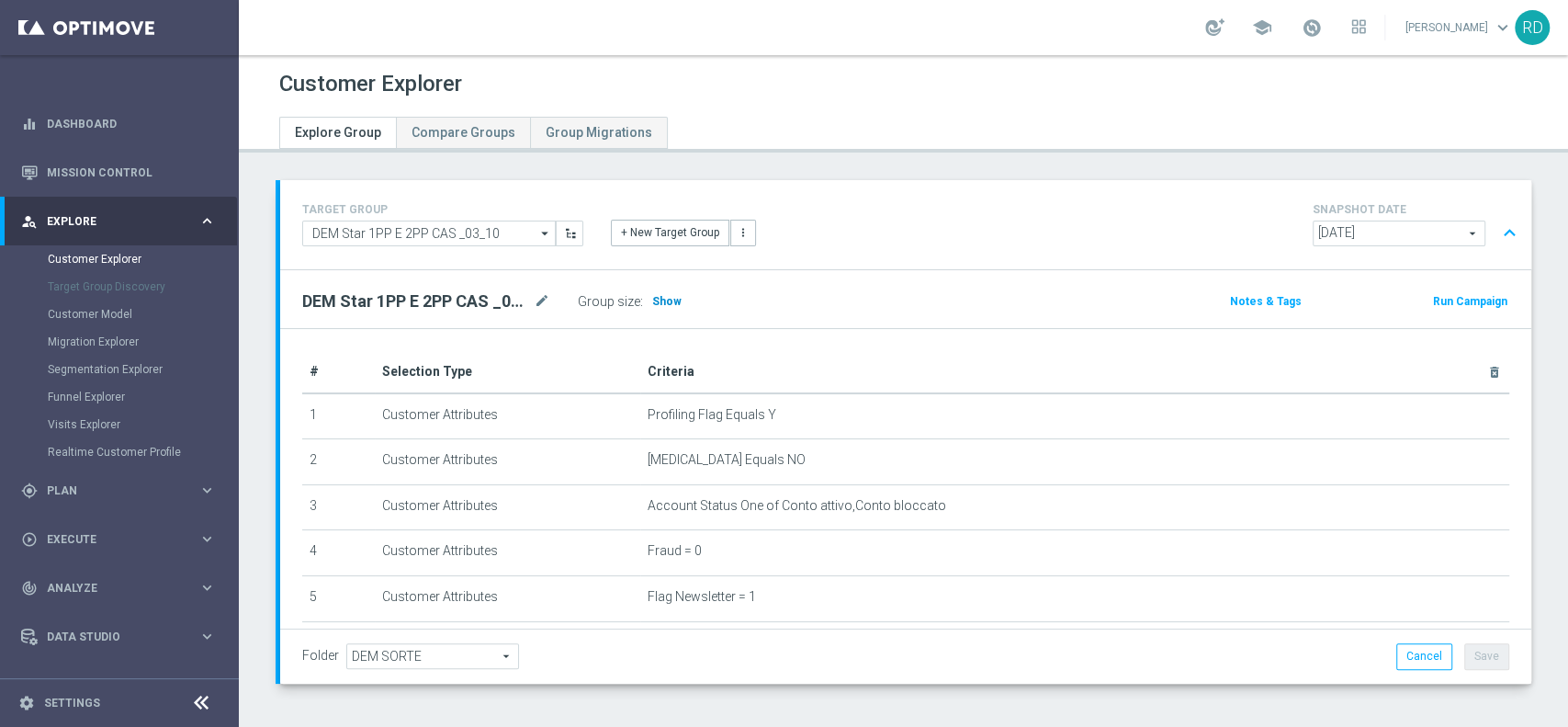
click at [659, 305] on span "Show" at bounding box center [667, 301] width 30 height 13
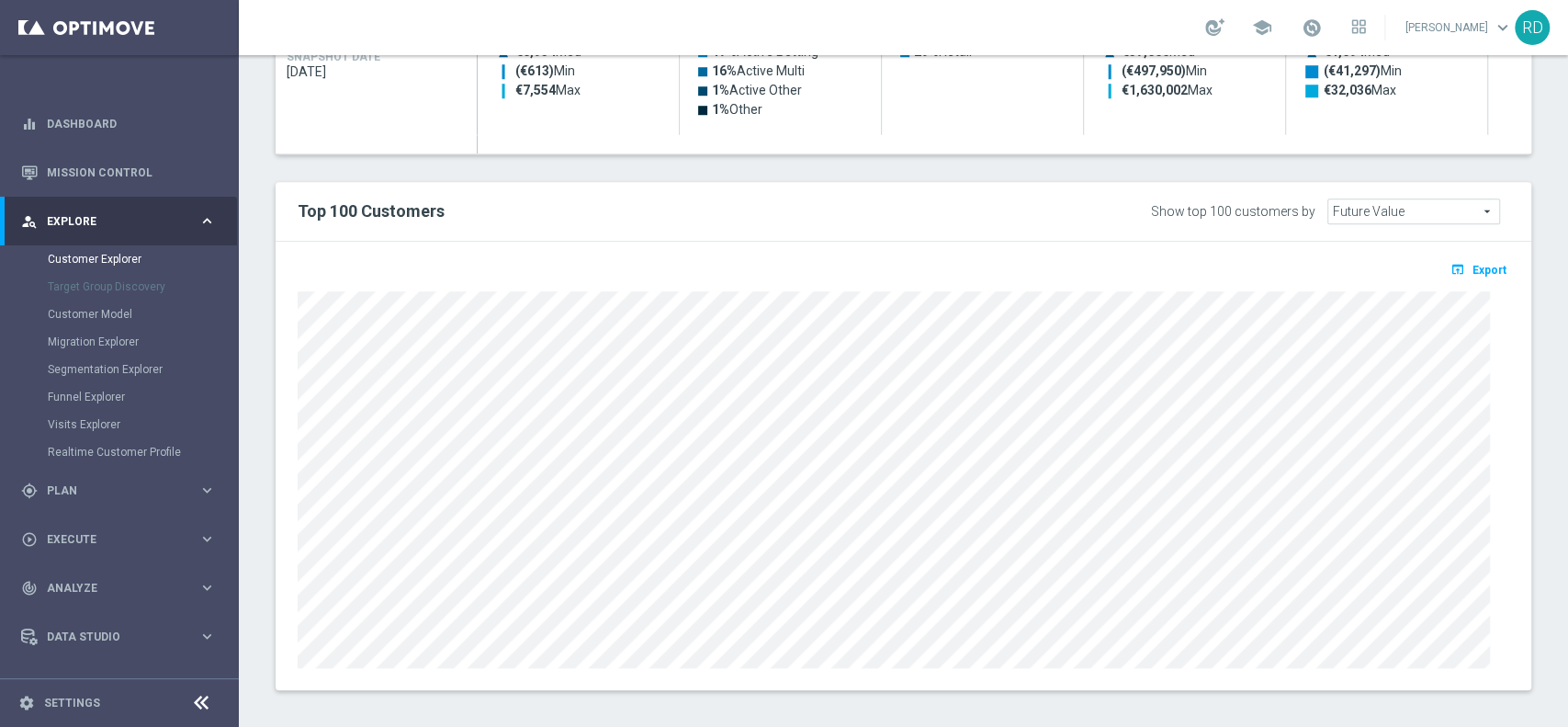
scroll to position [1007, 0]
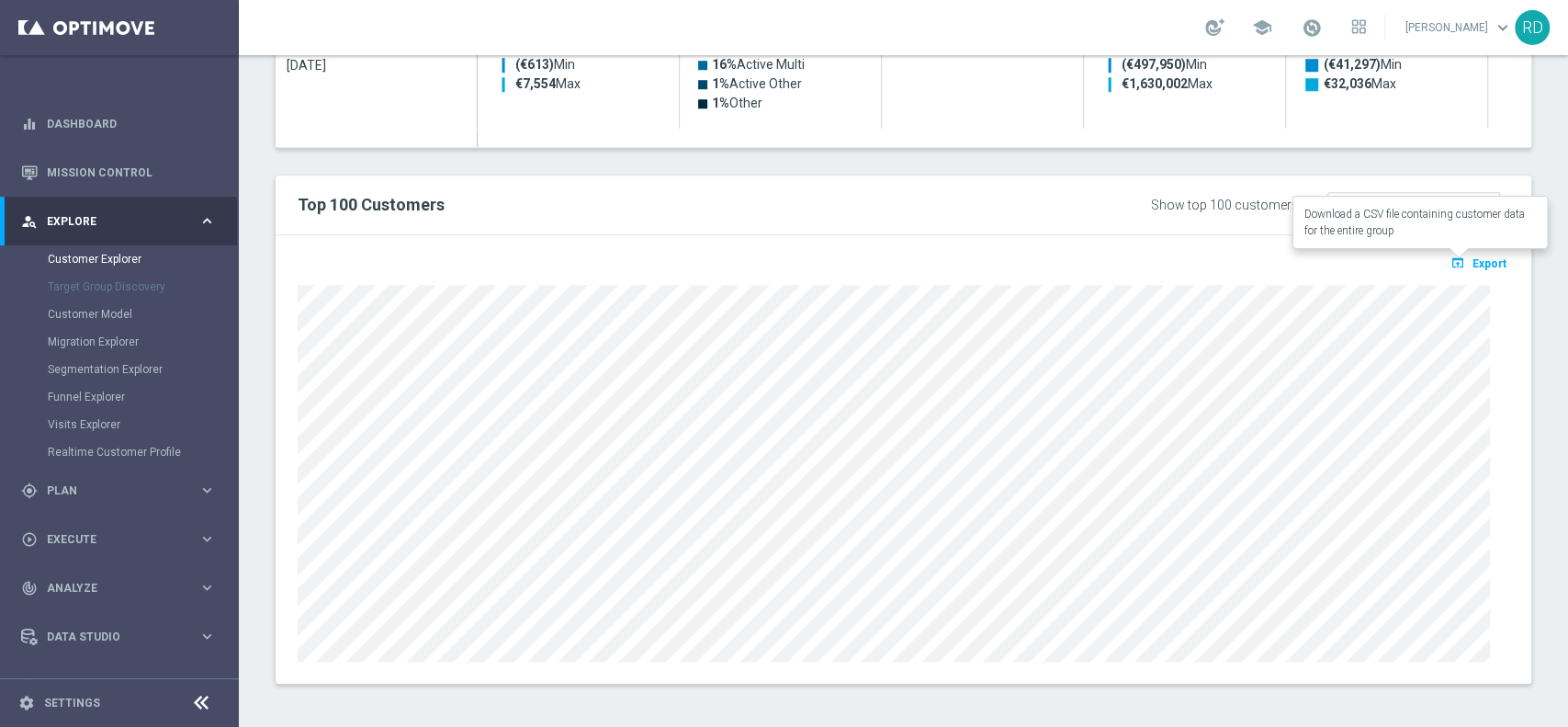
click at [1479, 267] on span "Export" at bounding box center [1490, 263] width 34 height 13
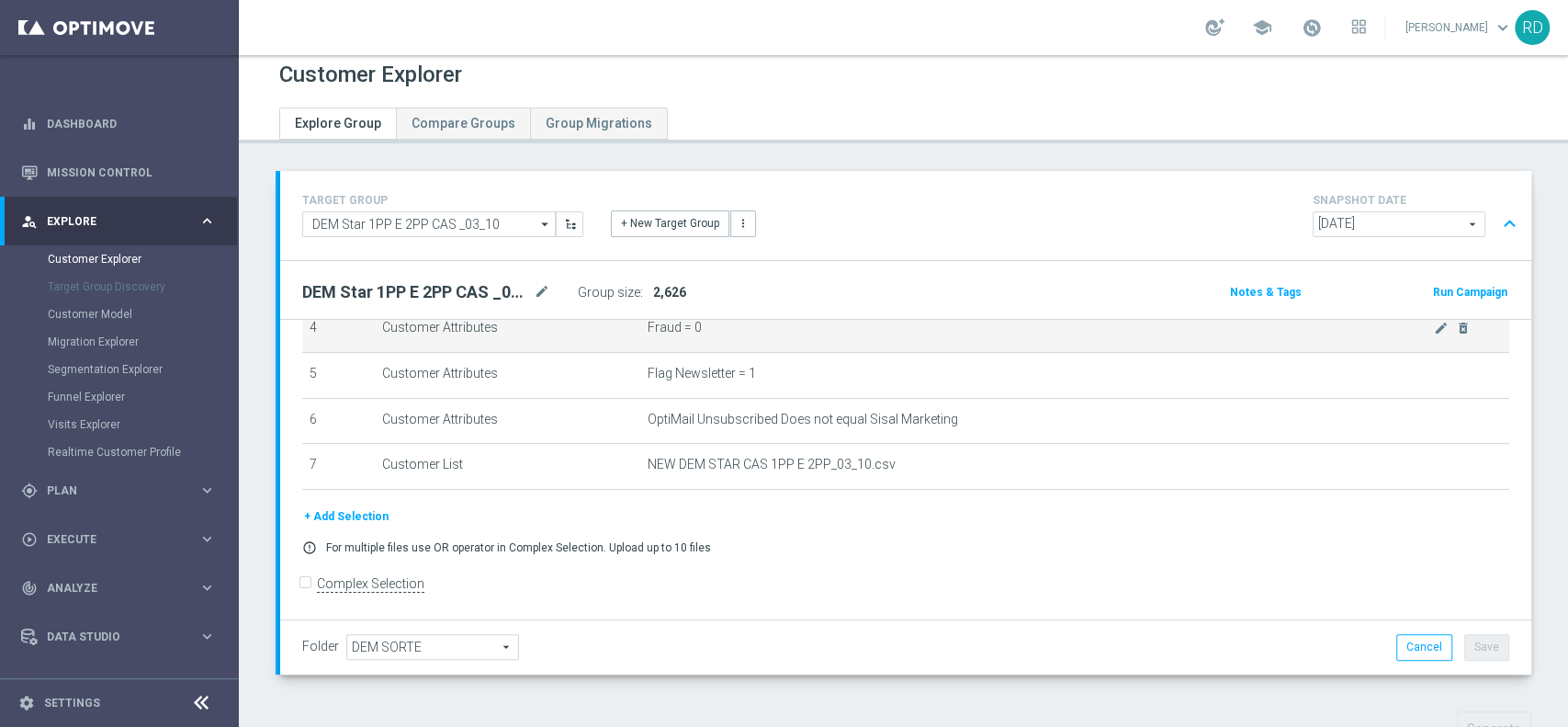
scroll to position [0, 0]
